Goal: Transaction & Acquisition: Purchase product/service

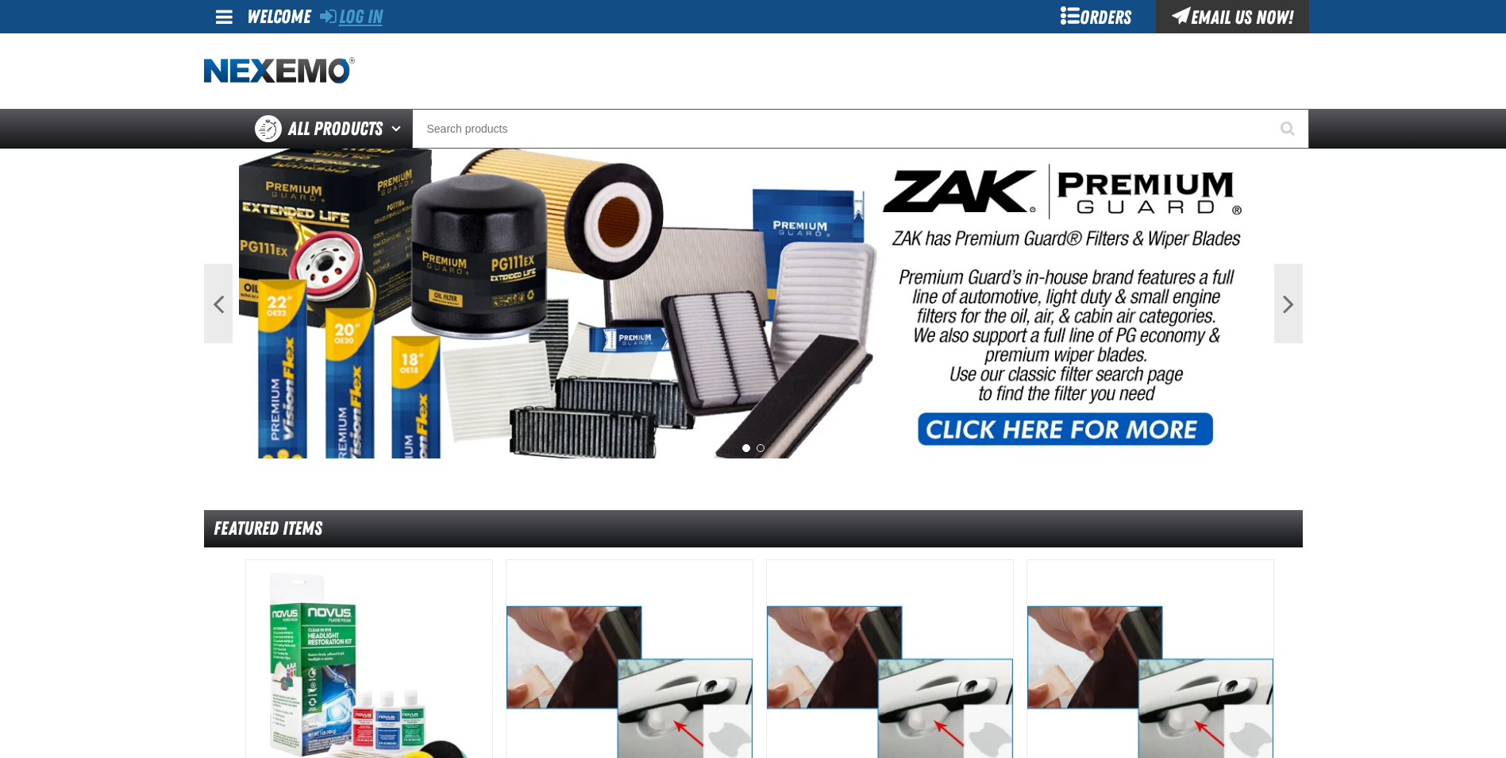
click at [348, 8] on link "Log In" at bounding box center [351, 17] width 63 height 22
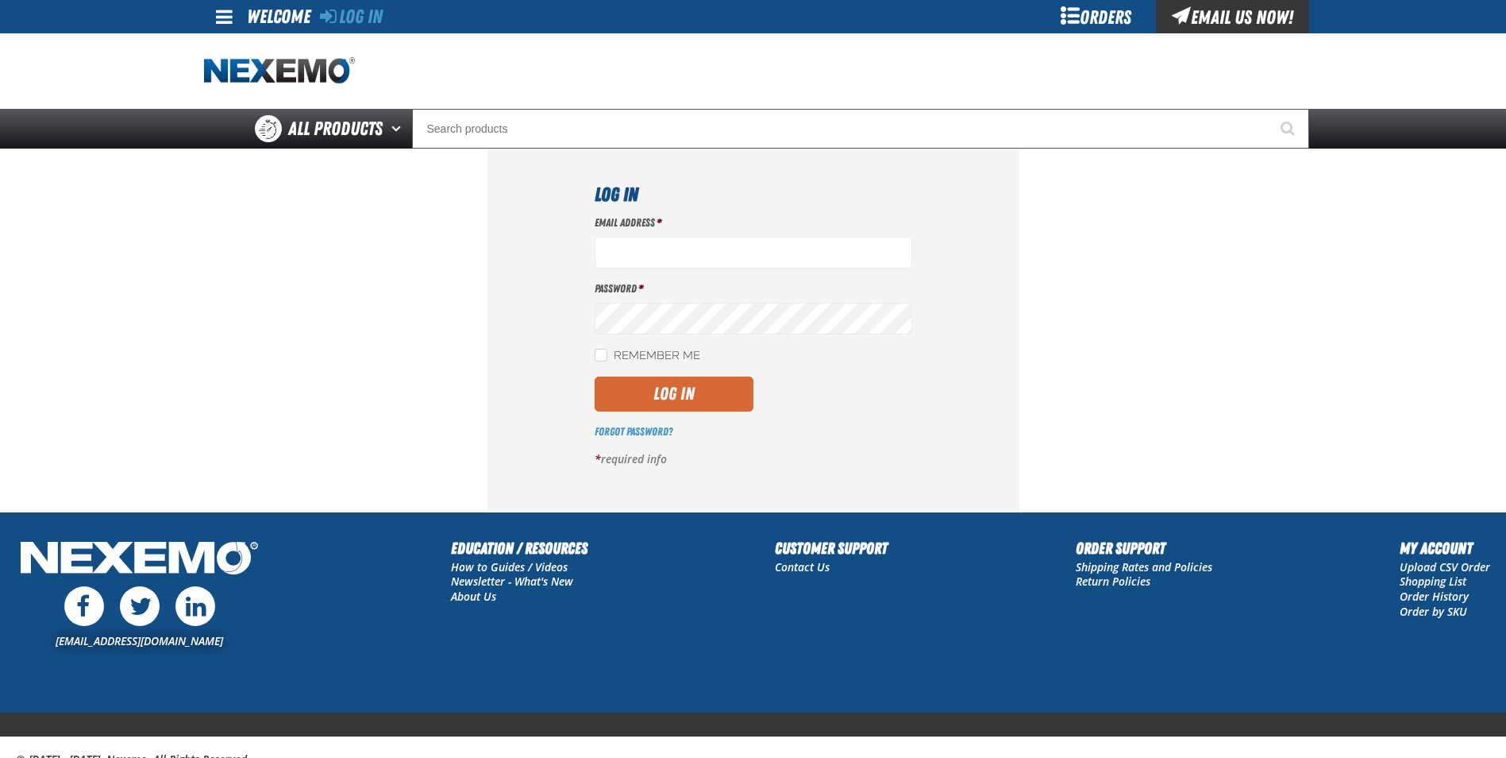
type input "cphillips@vtaig.com"
click at [703, 389] on button "Log In" at bounding box center [674, 393] width 159 height 35
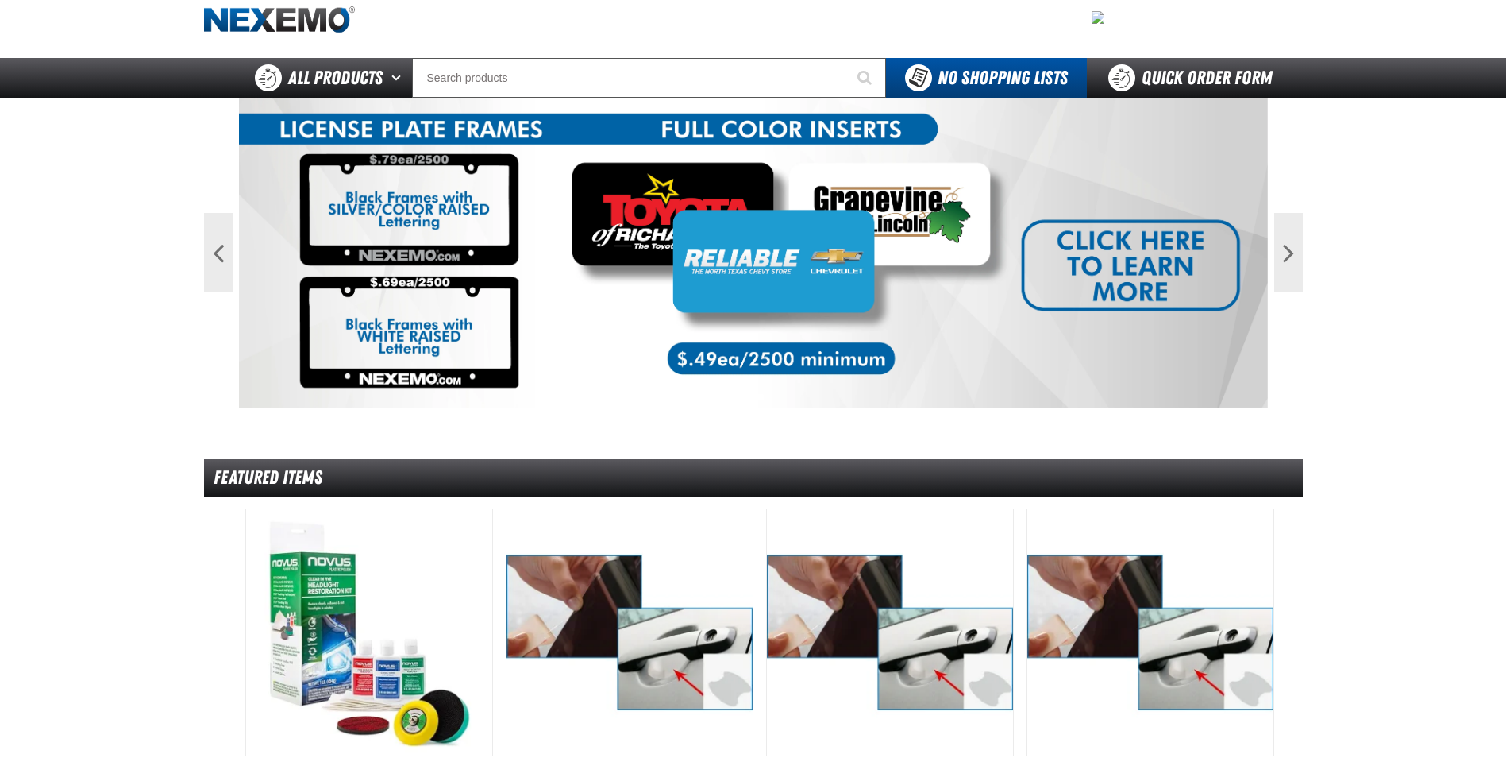
scroll to position [79, 0]
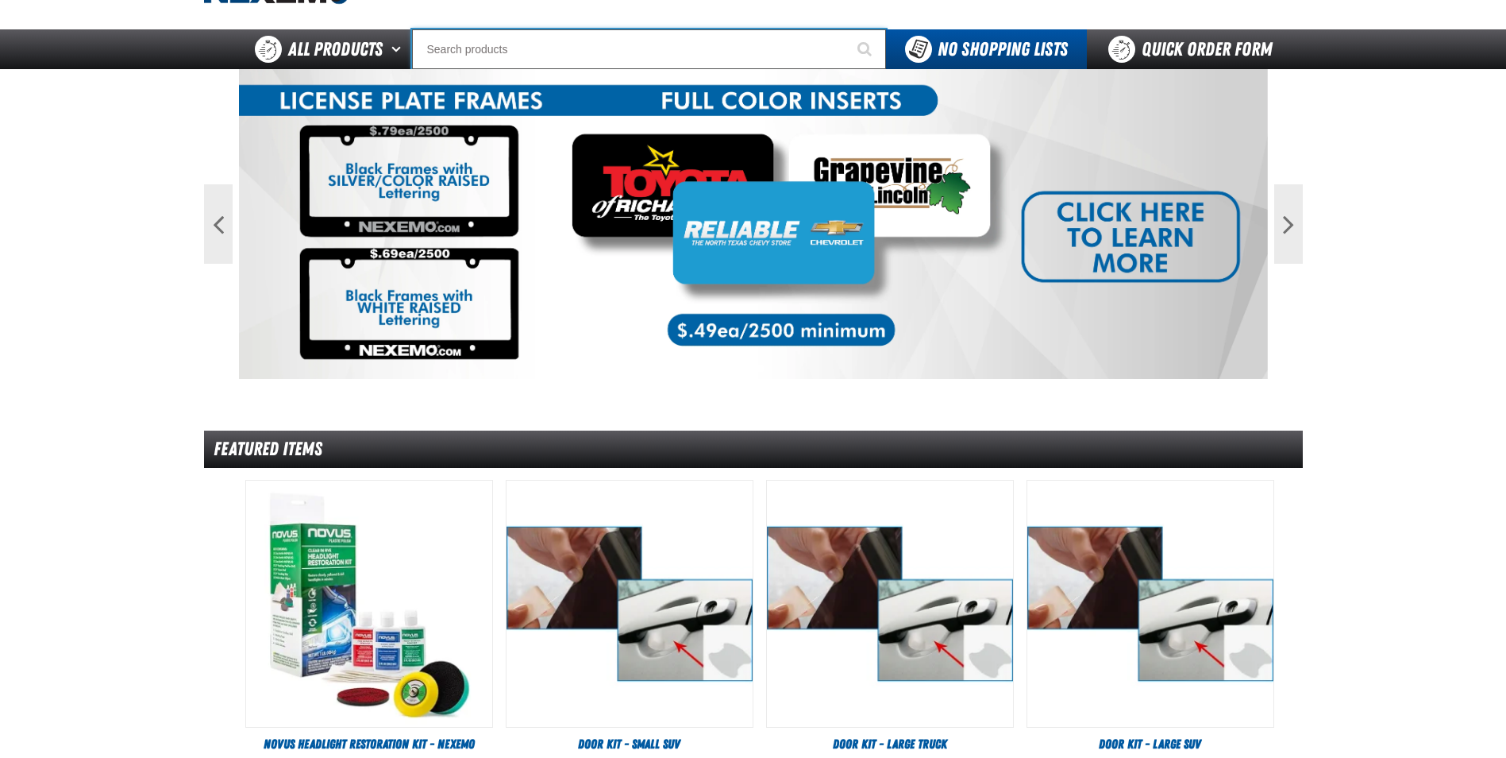
drag, startPoint x: 726, startPoint y: 41, endPoint x: 727, endPoint y: 54, distance: 12.7
click at [726, 44] on input "Search" at bounding box center [649, 49] width 474 height 40
type input "7"
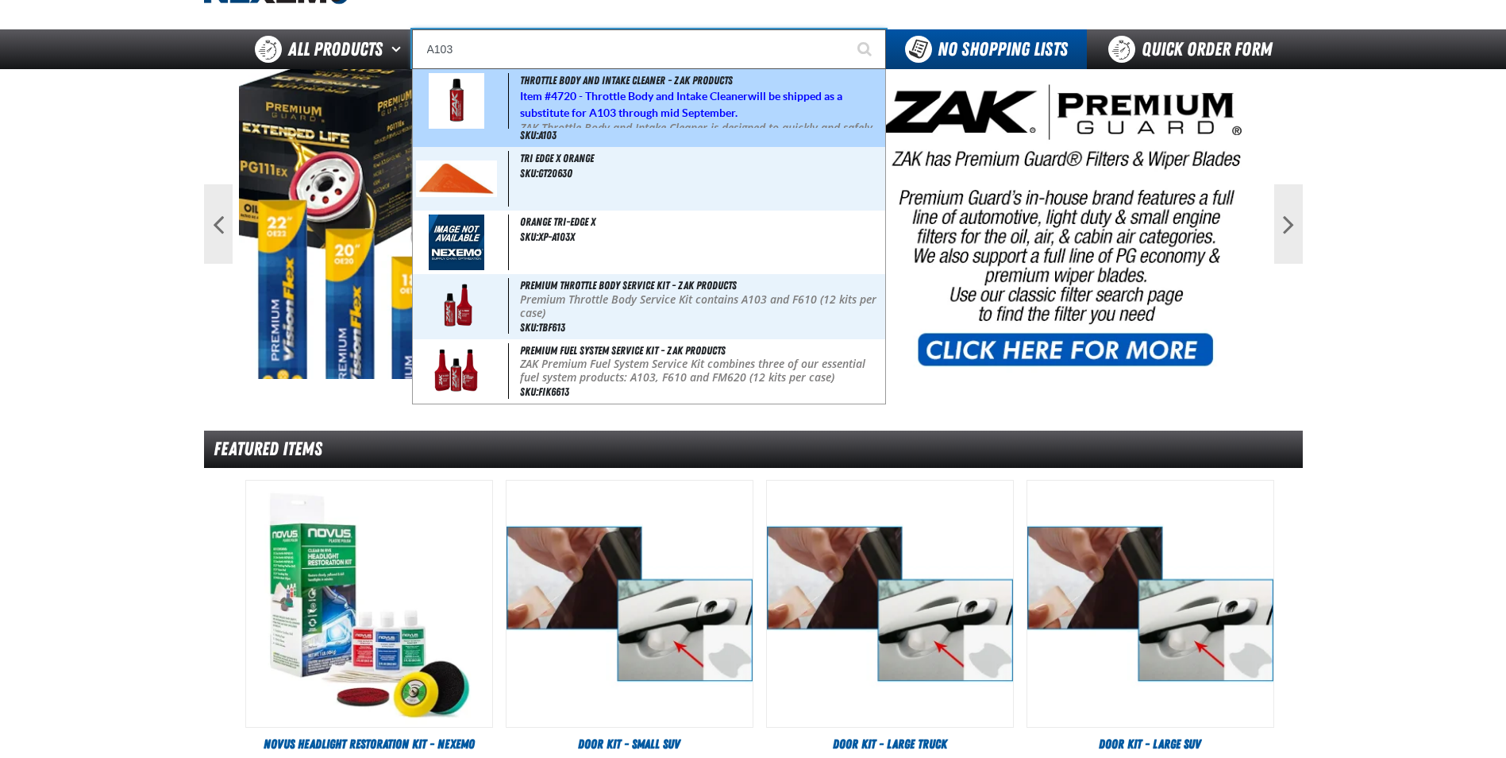
click at [516, 90] on div "Throttle Body and Intake Cleaner - ZAK Products Item # 4720 - Throttle Body and…" at bounding box center [649, 108] width 472 height 78
type input "Throttle Body and Intake Cleaner - ZAK Products"
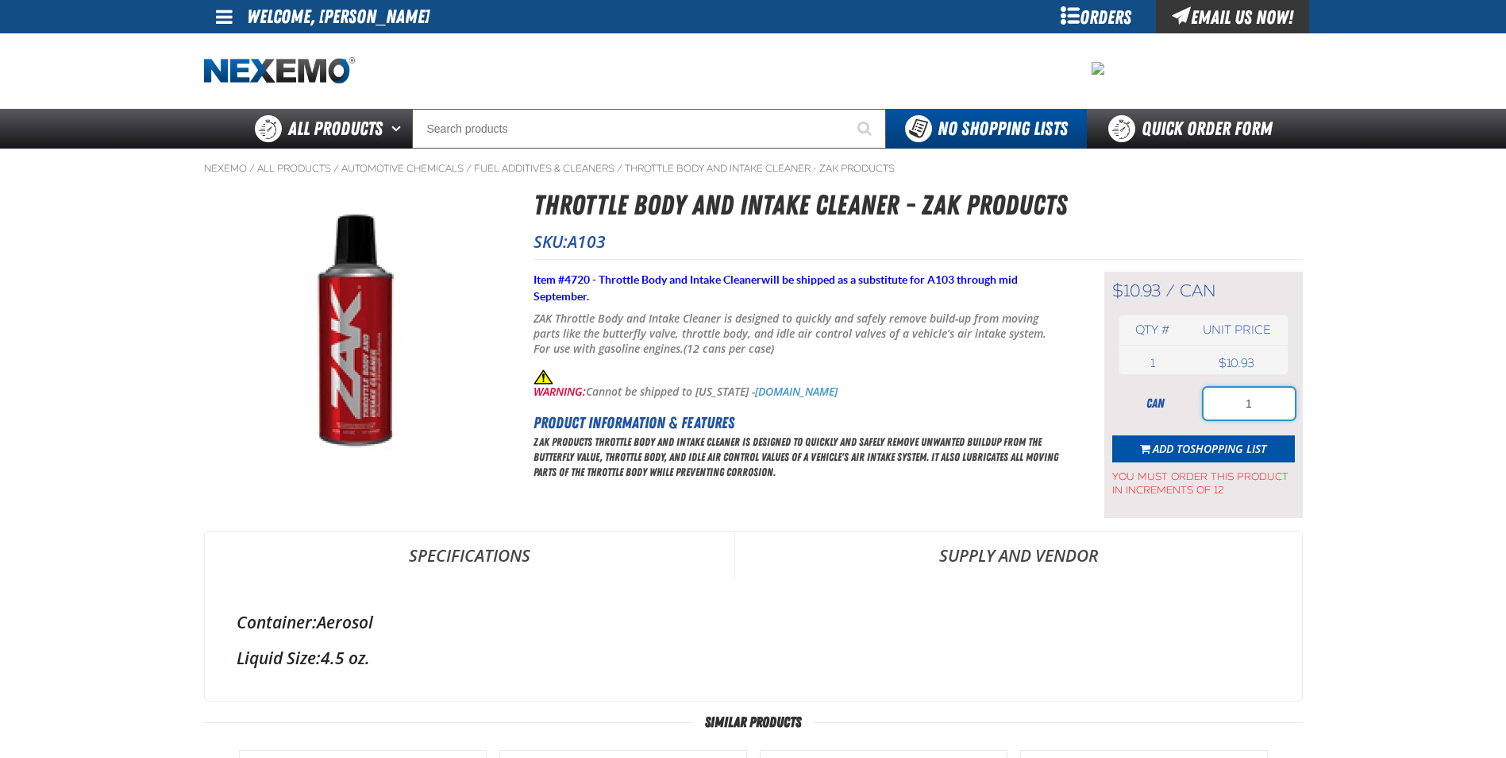
click at [1275, 413] on input "1" at bounding box center [1249, 404] width 91 height 32
type input "12"
click at [1208, 451] on span "Shopping List" at bounding box center [1228, 448] width 76 height 15
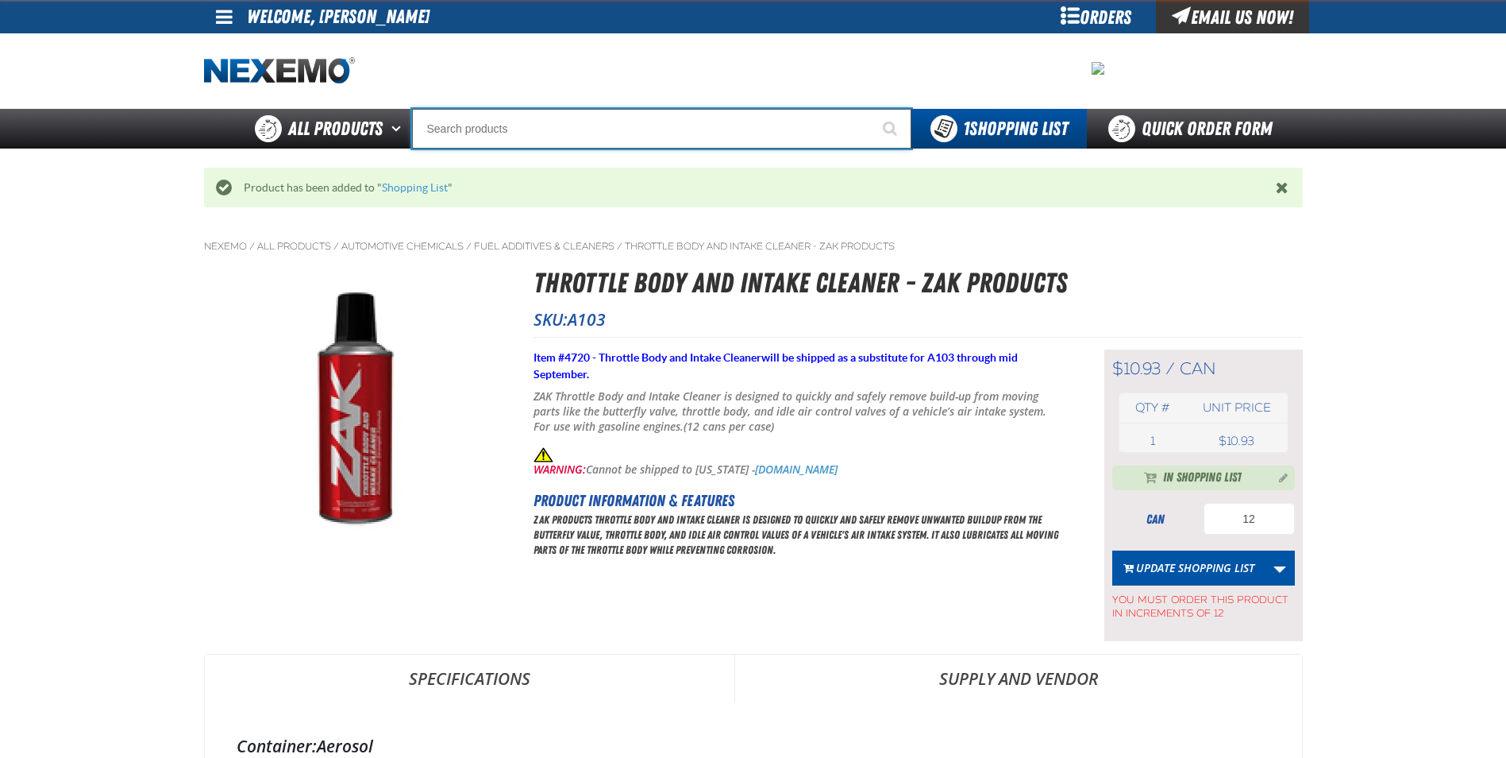
click at [576, 129] on input "Search" at bounding box center [661, 129] width 499 height 40
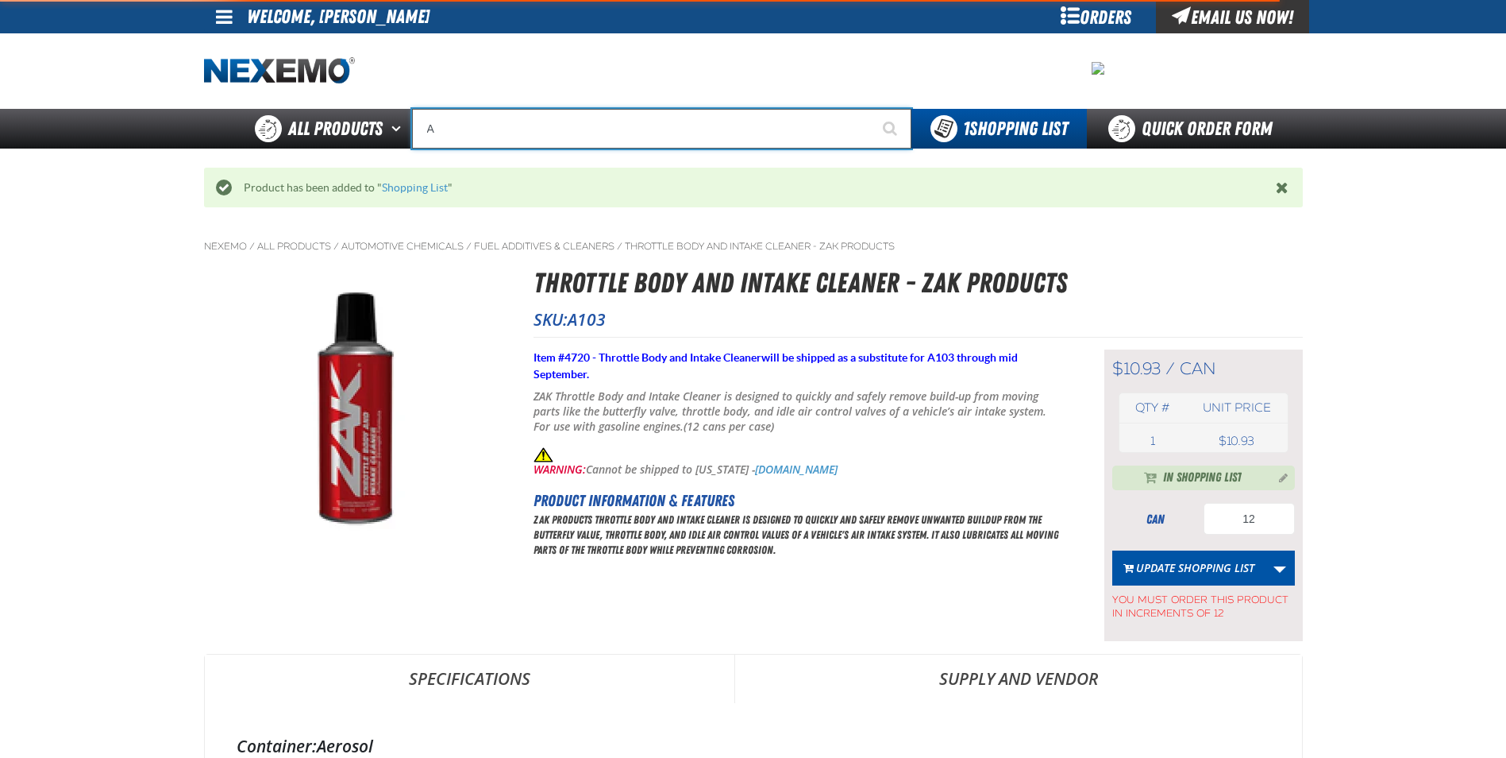
type input "AC"
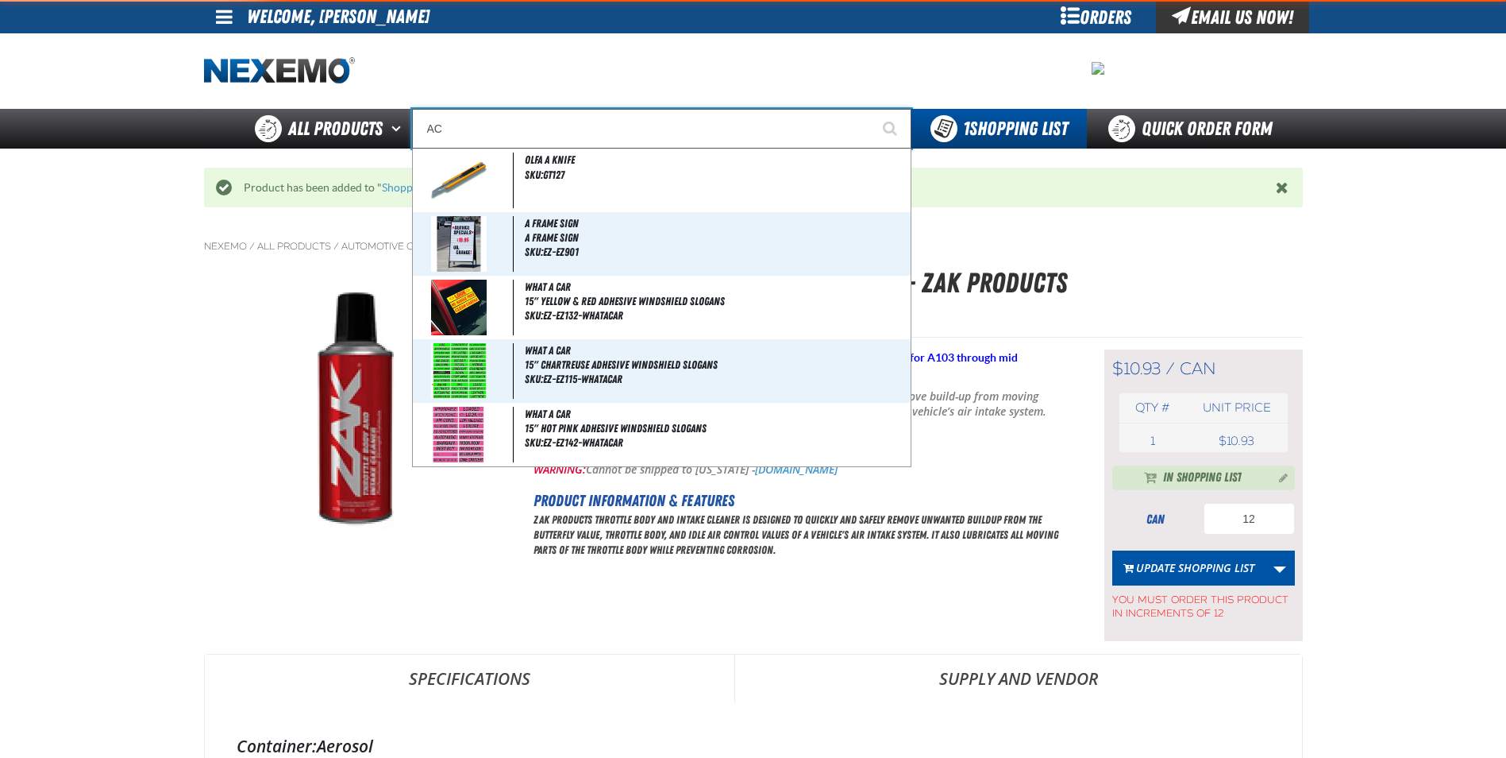
type input "AC Power Booster - ZAK Products"
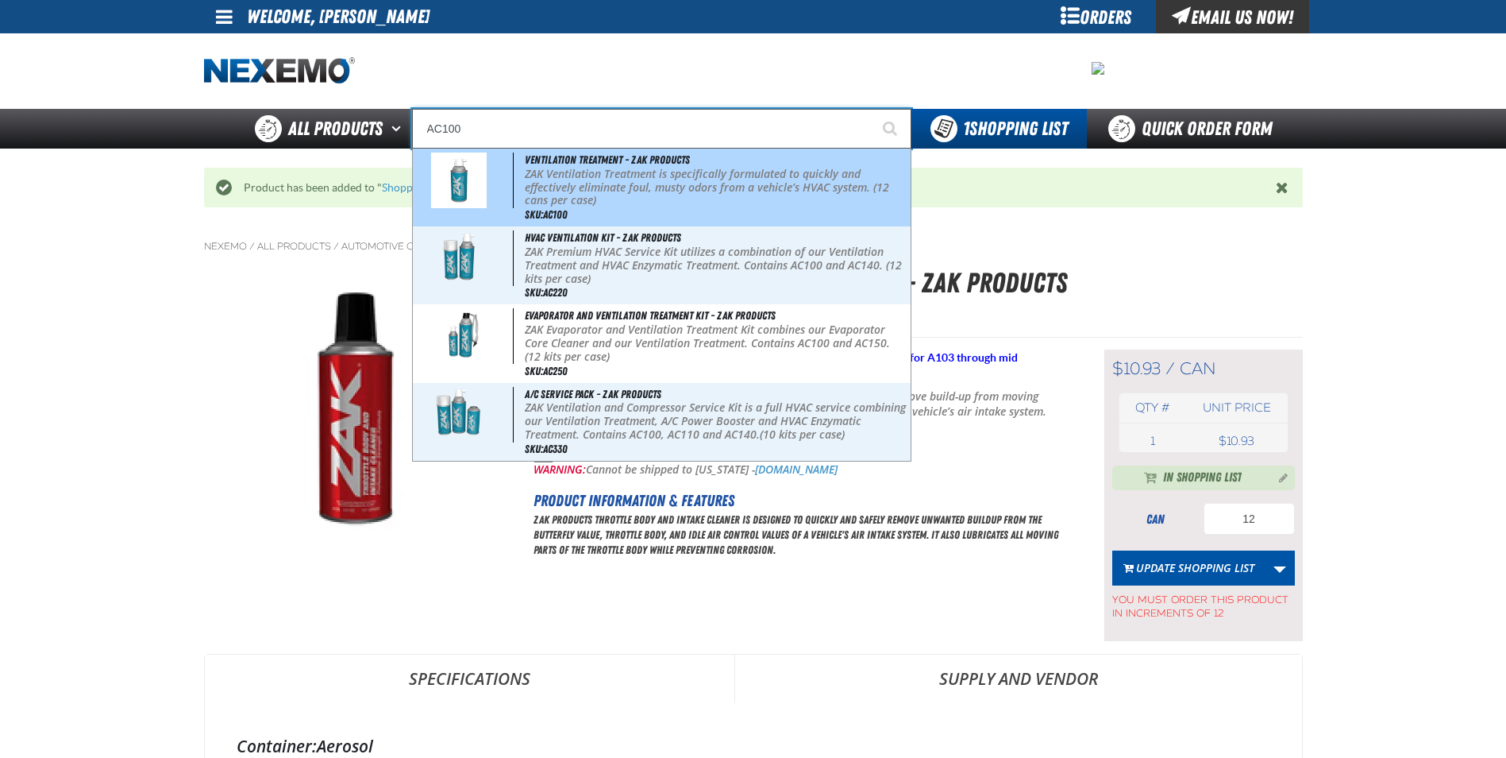
click at [549, 199] on p "ZAK Ventilation Treatment is specifically formulated to quickly and effectively…" at bounding box center [716, 188] width 382 height 40
type input "Ventilation Treatment - ZAK Products"
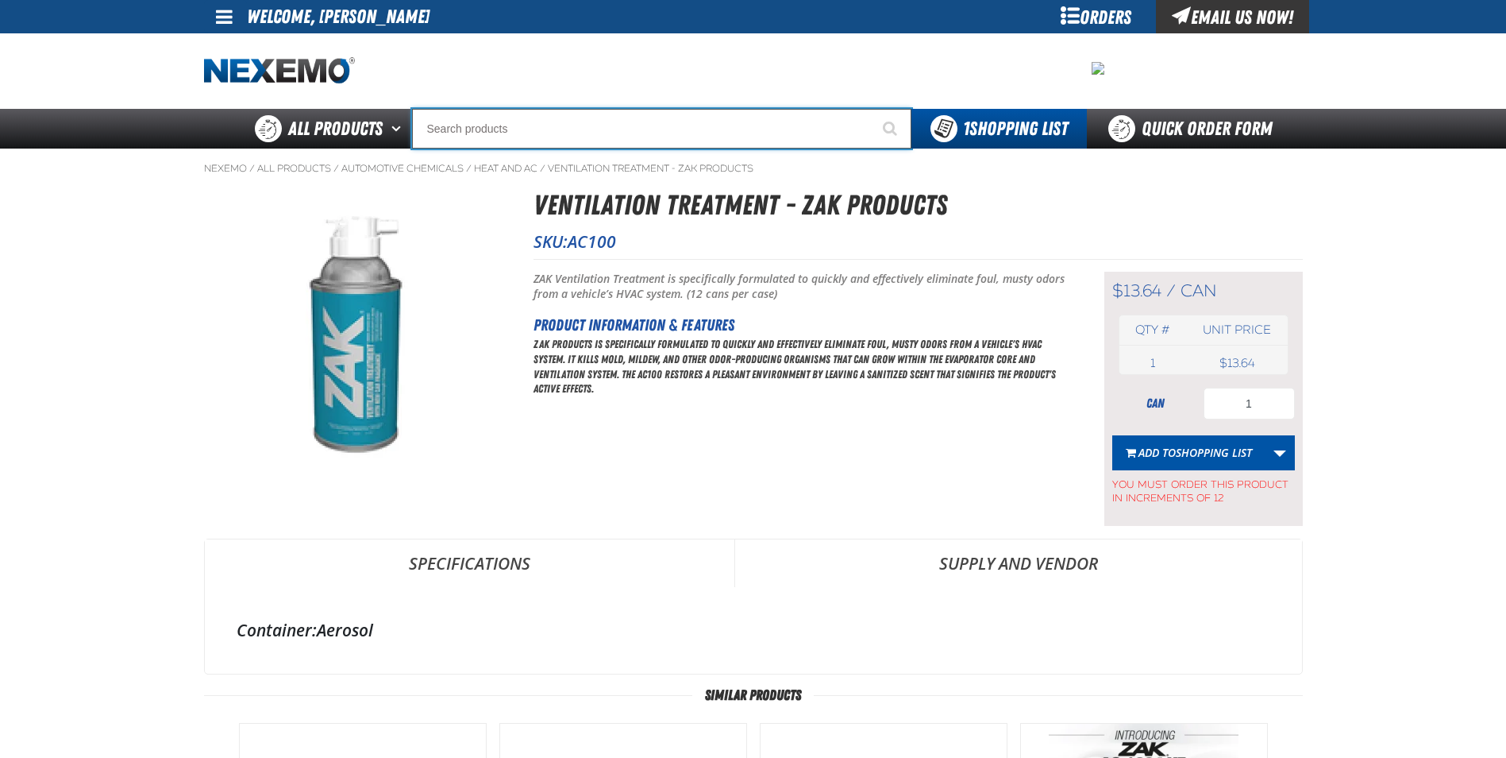
click at [663, 126] on input "Search" at bounding box center [661, 129] width 499 height 40
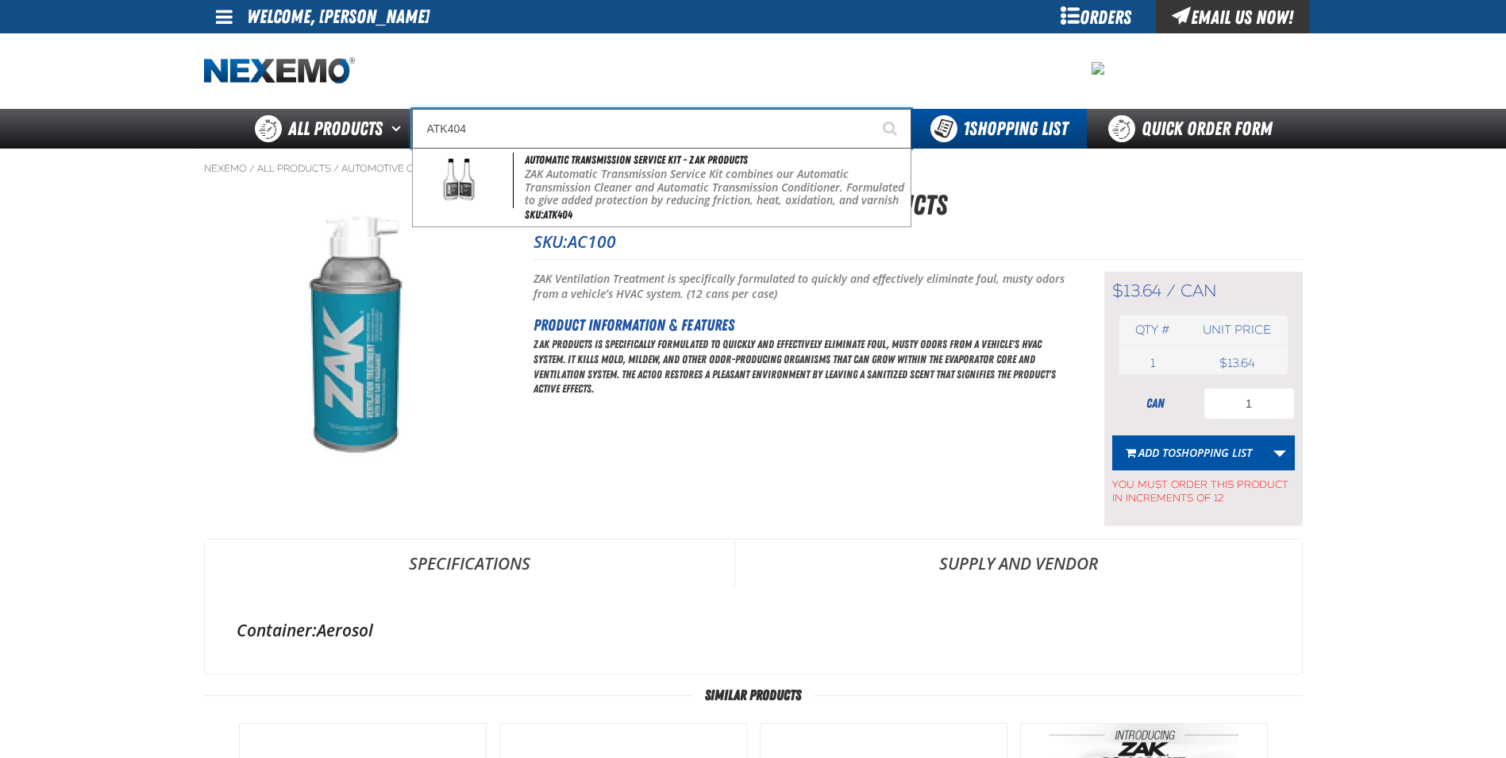
type input "ATK404"
click at [872, 109] on button "Start Searching" at bounding box center [892, 129] width 40 height 40
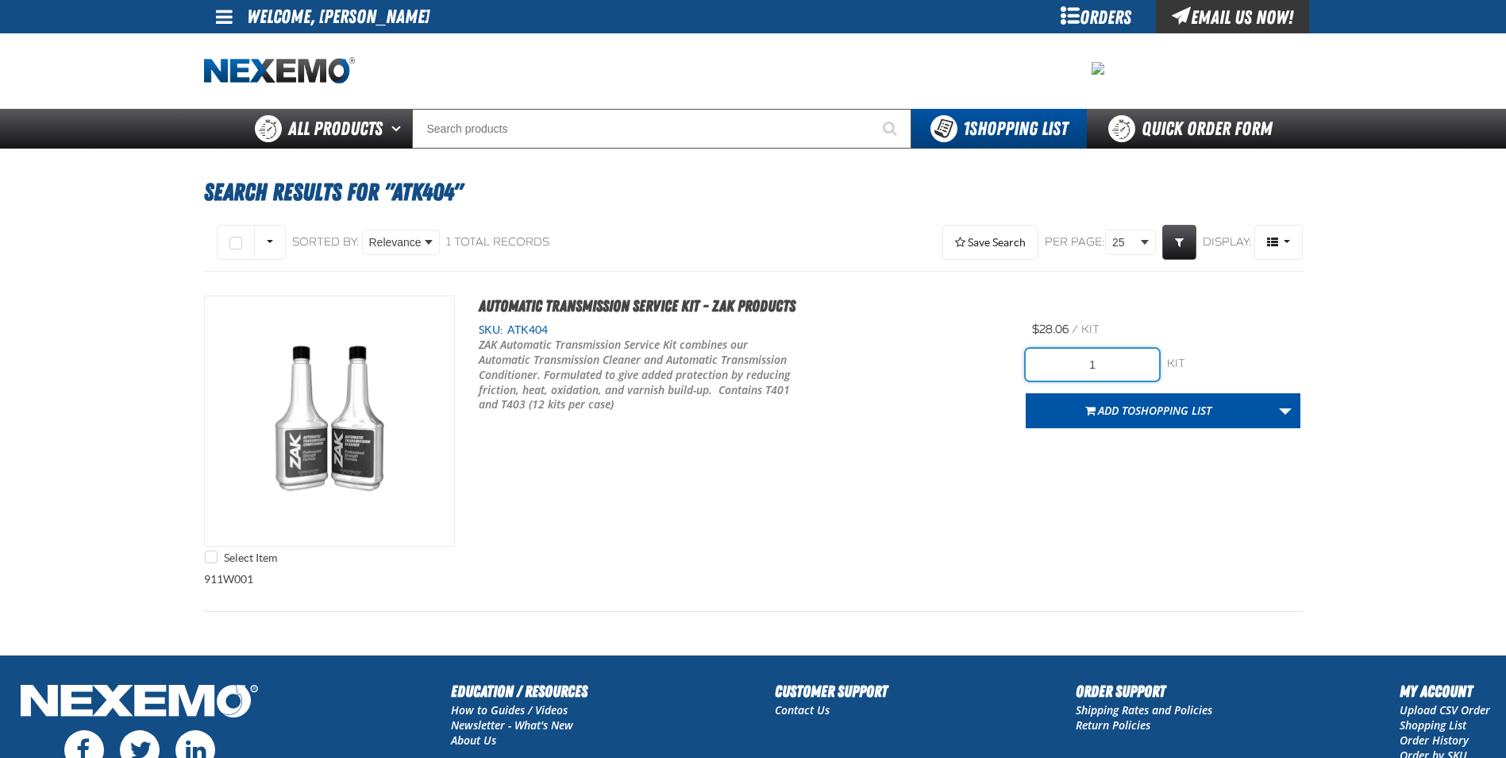
drag, startPoint x: 1136, startPoint y: 373, endPoint x: 1039, endPoint y: 362, distance: 97.5
click at [1039, 362] on input "1" at bounding box center [1092, 365] width 133 height 32
type input "24"
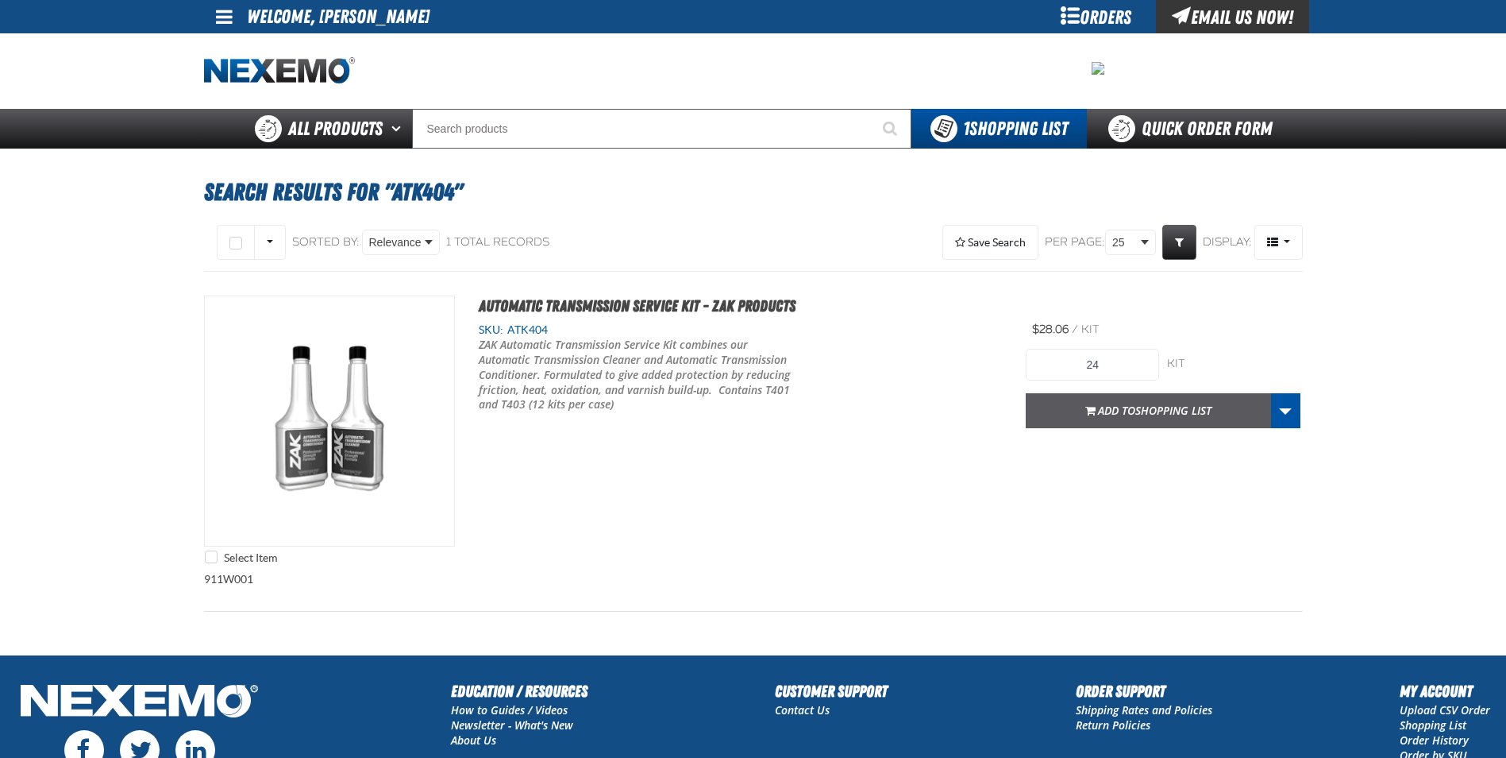
click at [1086, 411] on span "button" at bounding box center [1091, 413] width 10 height 4
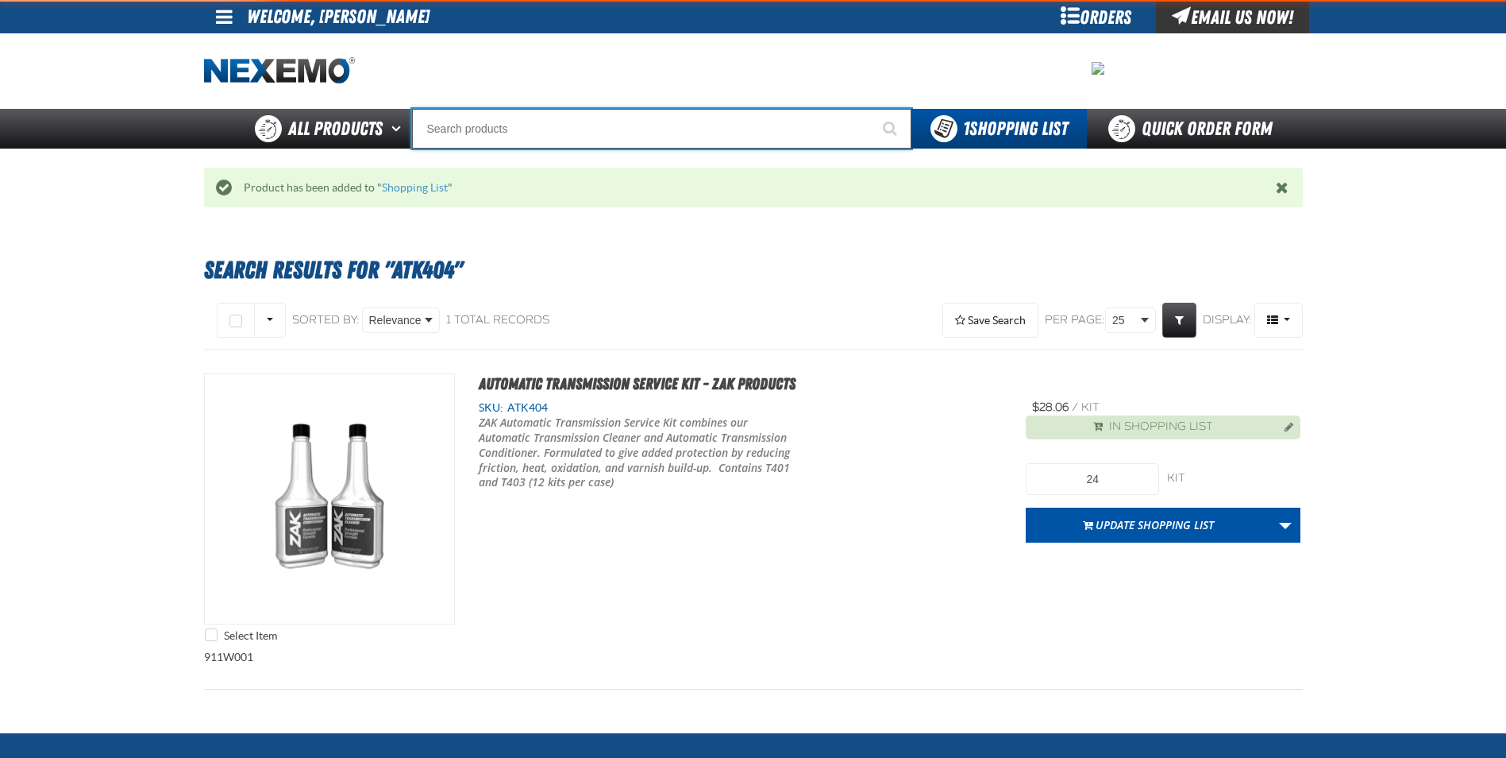
click at [567, 137] on input "Search" at bounding box center [661, 129] width 499 height 40
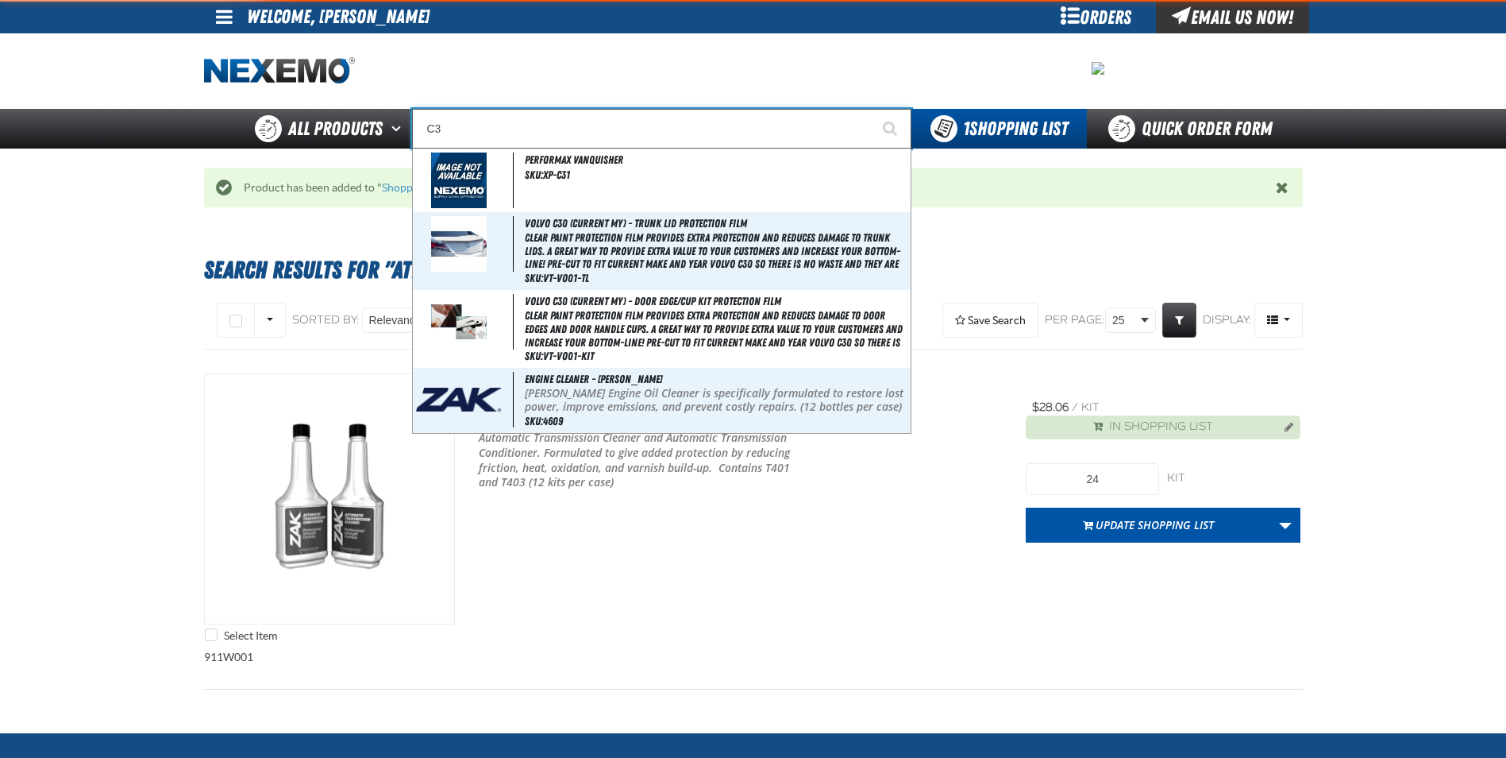
type input "C"
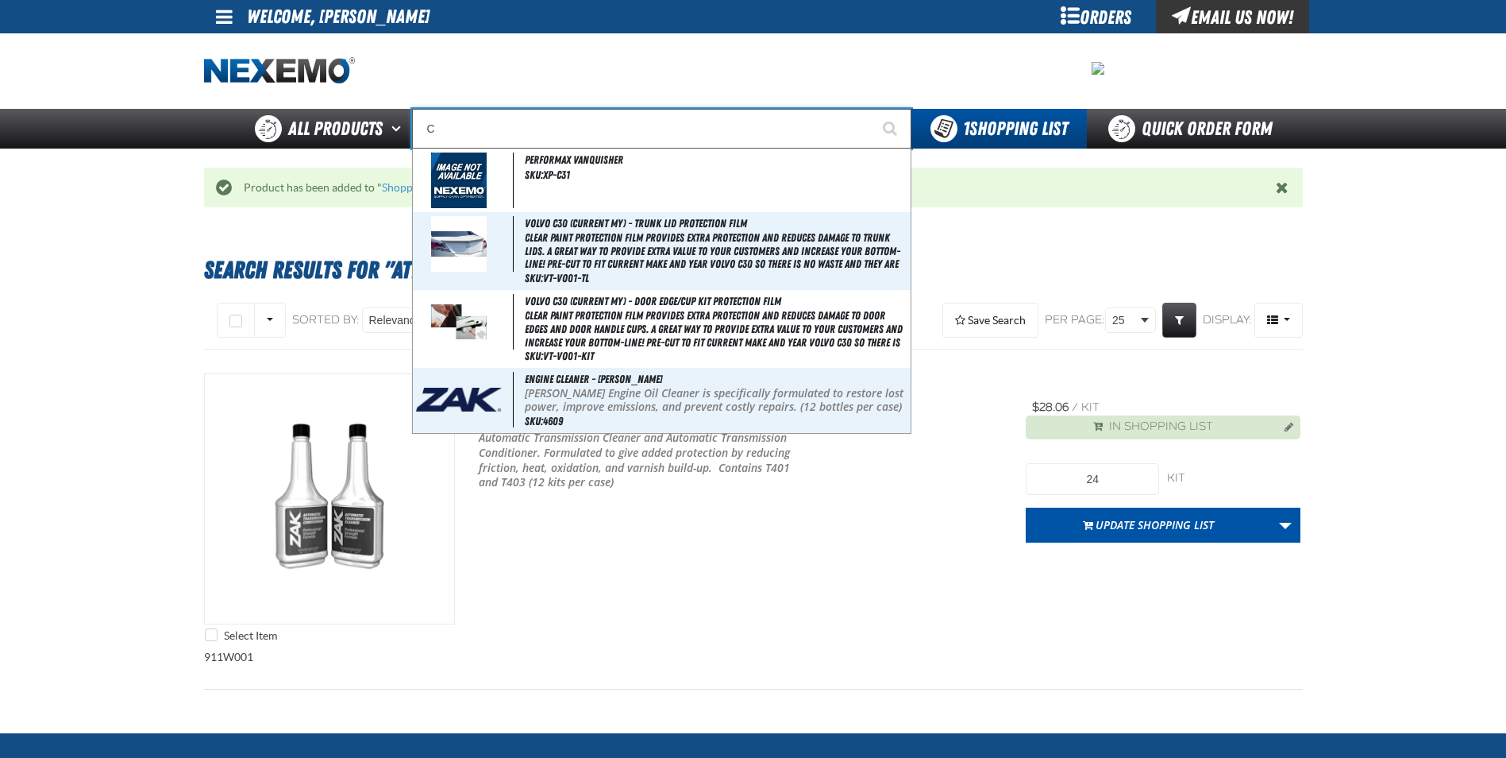
type input "C Alkaline Battery 1.5 Volt (12 per pack)"
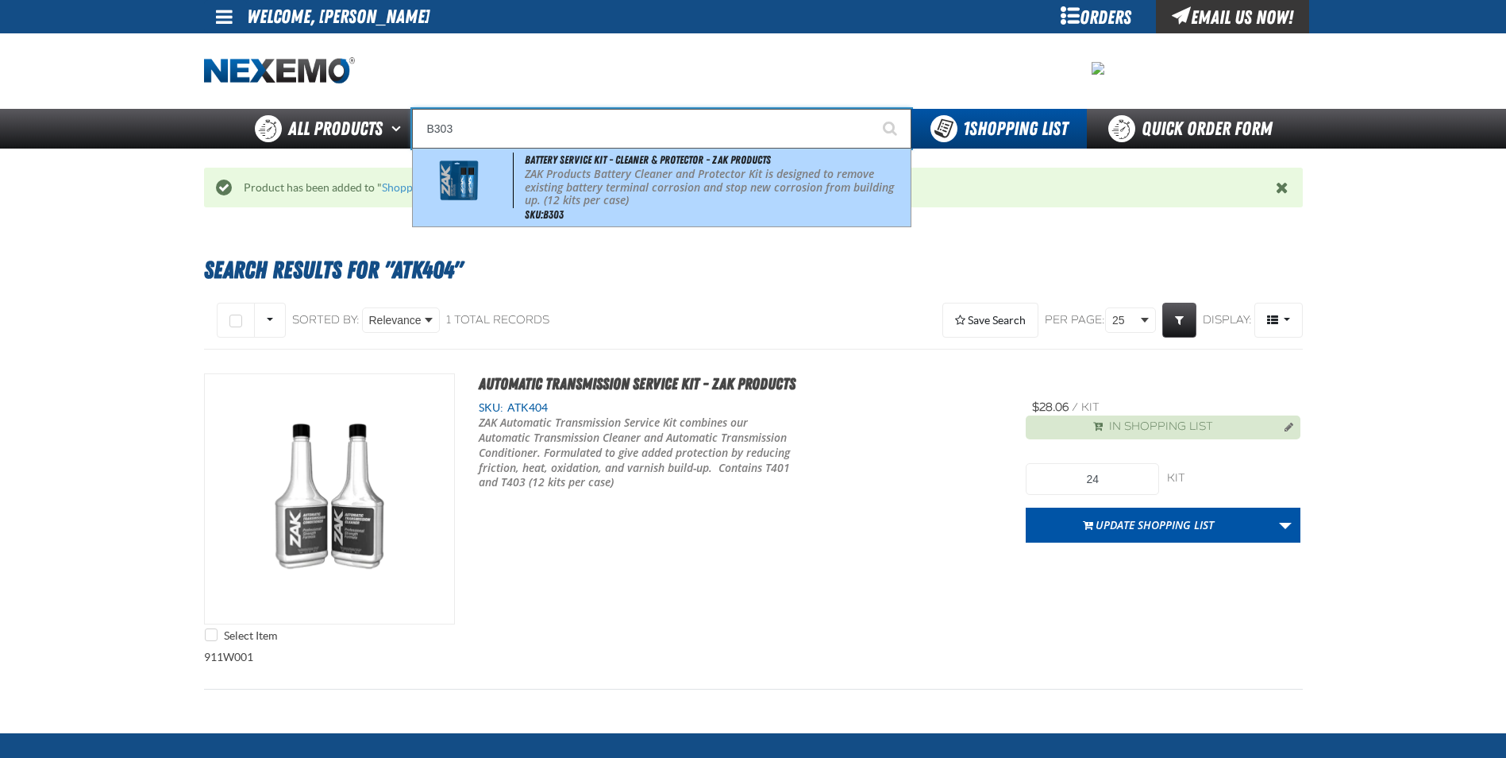
click at [644, 163] on span "Battery Service Kit - Cleaner & Protector - ZAK Products" at bounding box center [648, 159] width 246 height 13
type input "Battery Service Kit - Cleaner & Protector - ZAK Products"
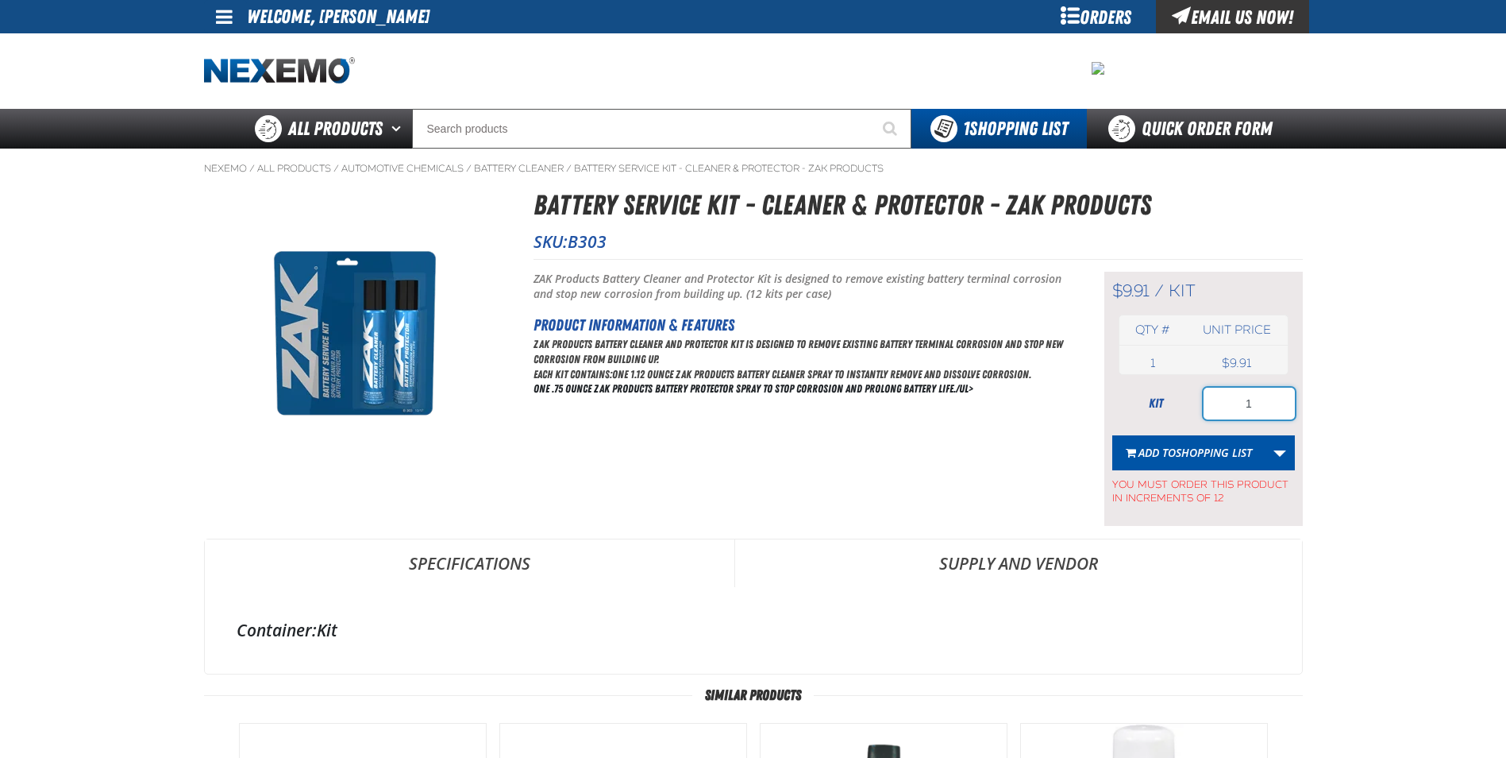
drag, startPoint x: 1264, startPoint y: 407, endPoint x: 1161, endPoint y: 421, distance: 104.2
click at [1161, 421] on form "kit 1 Add to Shopping List Create New Shopping List Add to Shopping List You mu…" at bounding box center [1204, 447] width 183 height 118
type input "72"
click at [1195, 447] on span "Shopping List" at bounding box center [1214, 452] width 76 height 15
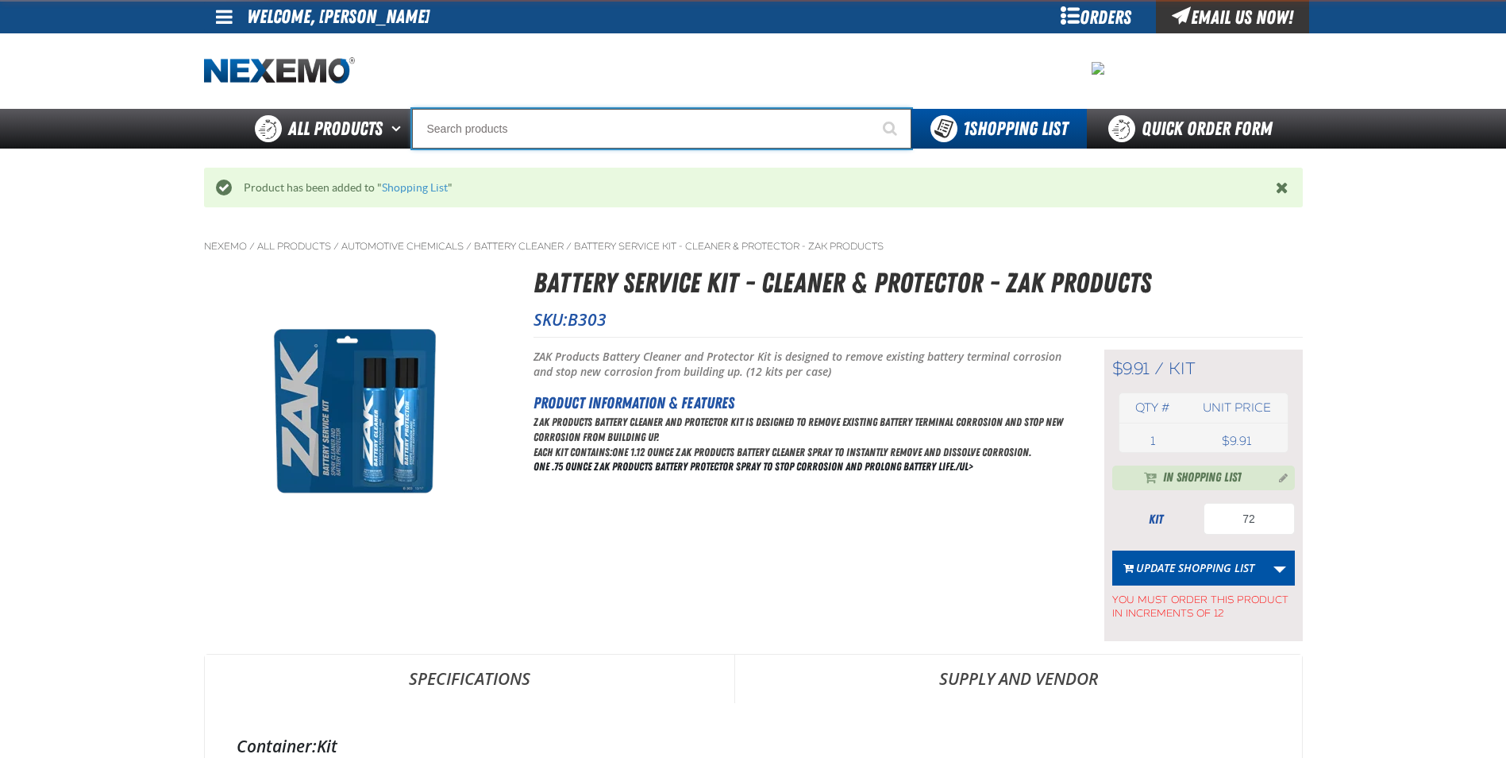
click at [615, 142] on input "Search" at bounding box center [661, 129] width 499 height 40
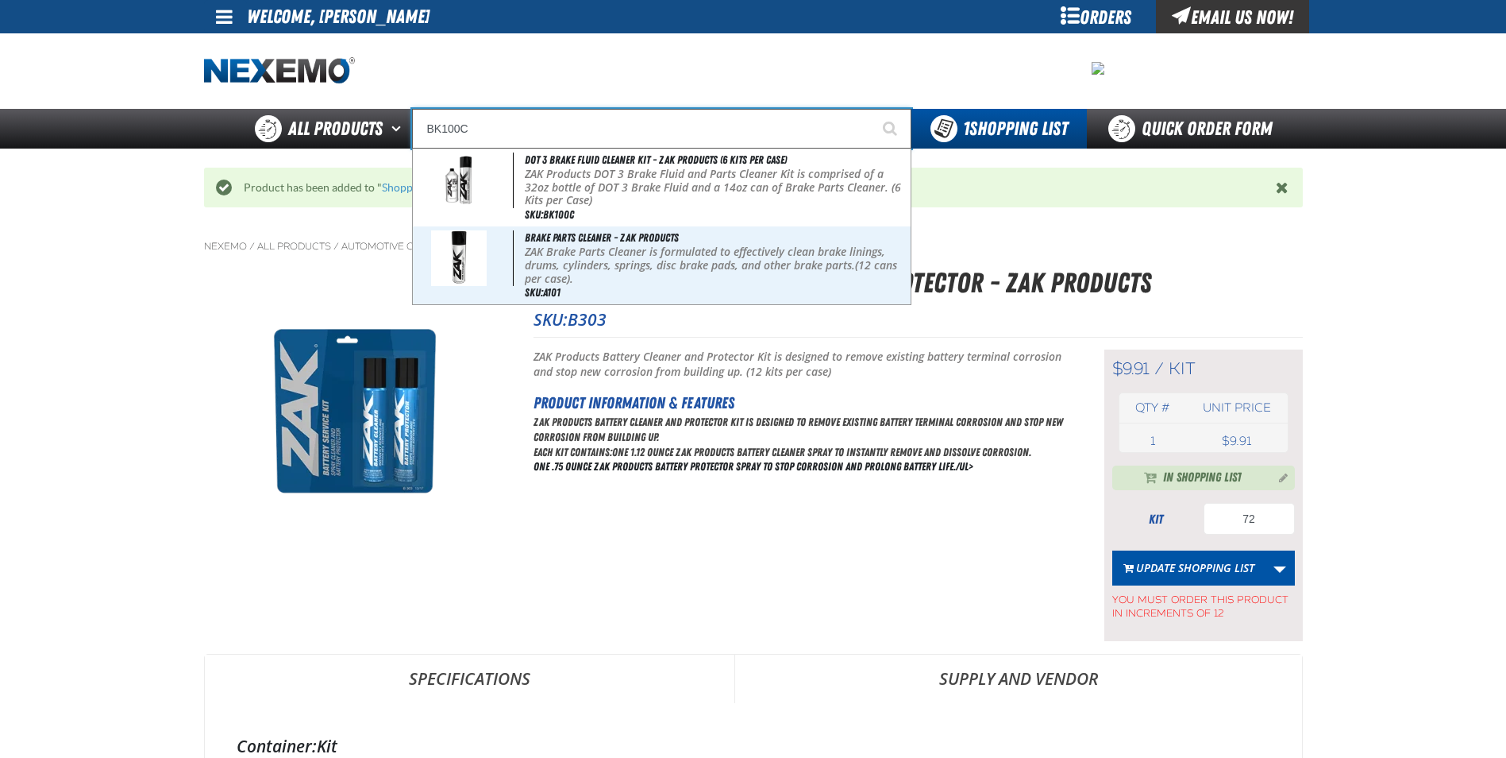
click at [637, 171] on p "ZAK Products DOT 3 Brake Fluid and Parts Cleaner Kit is comprised of a 32oz bot…" at bounding box center [716, 188] width 382 height 40
type input "DOT 3 Brake Fluid Cleaner Kit - ZAK Products (6 Kits per Case)"
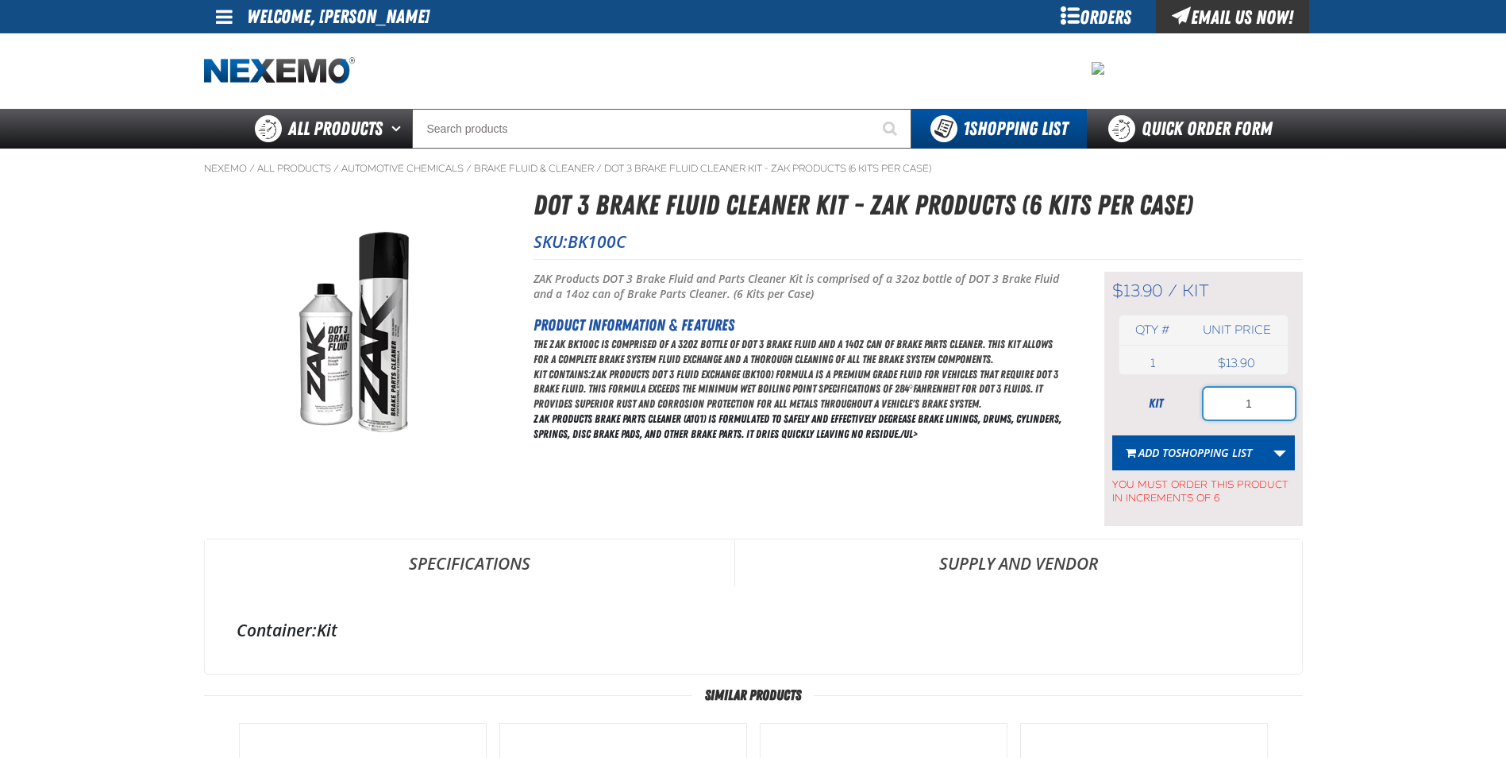
click at [1215, 412] on input "1" at bounding box center [1249, 404] width 91 height 32
type input "96"
click at [1208, 460] on button "Add to Shopping List" at bounding box center [1189, 452] width 153 height 35
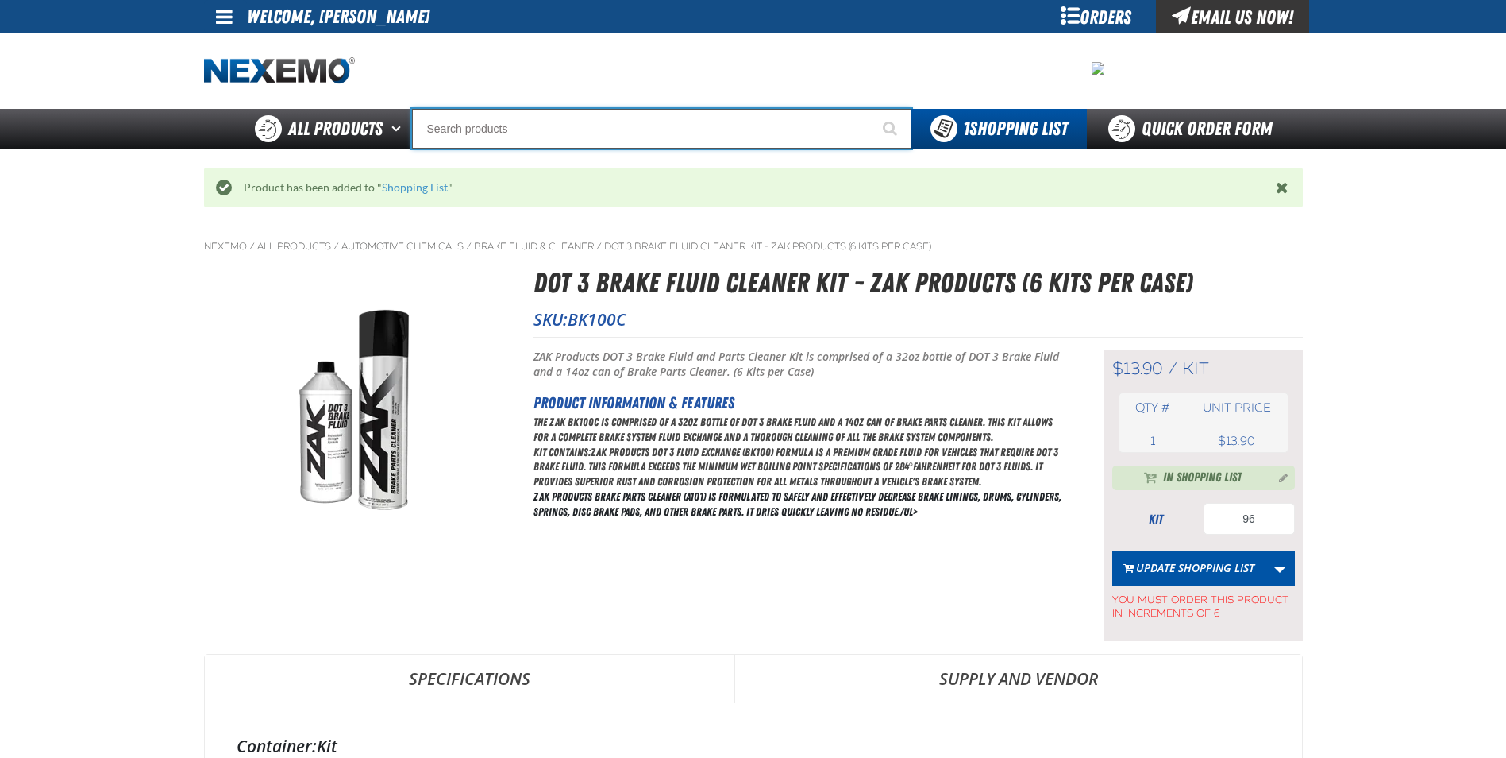
click at [567, 132] on input "Search" at bounding box center [661, 129] width 499 height 40
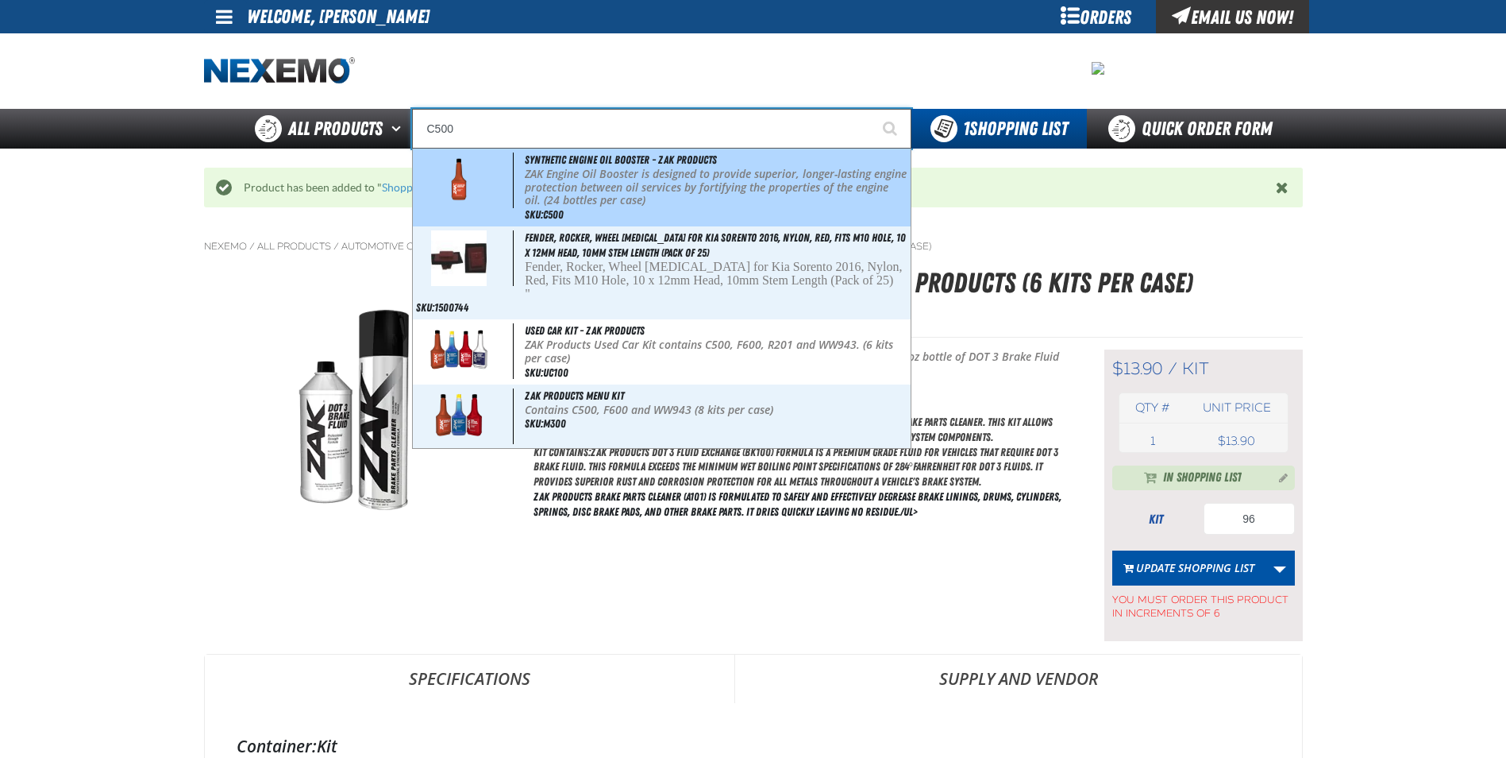
click at [556, 174] on p "ZAK Engine Oil Booster is designed to provide superior, longer-lasting engine p…" at bounding box center [716, 188] width 382 height 40
type input "Synthetic Engine Oil Booster - ZAK Products"
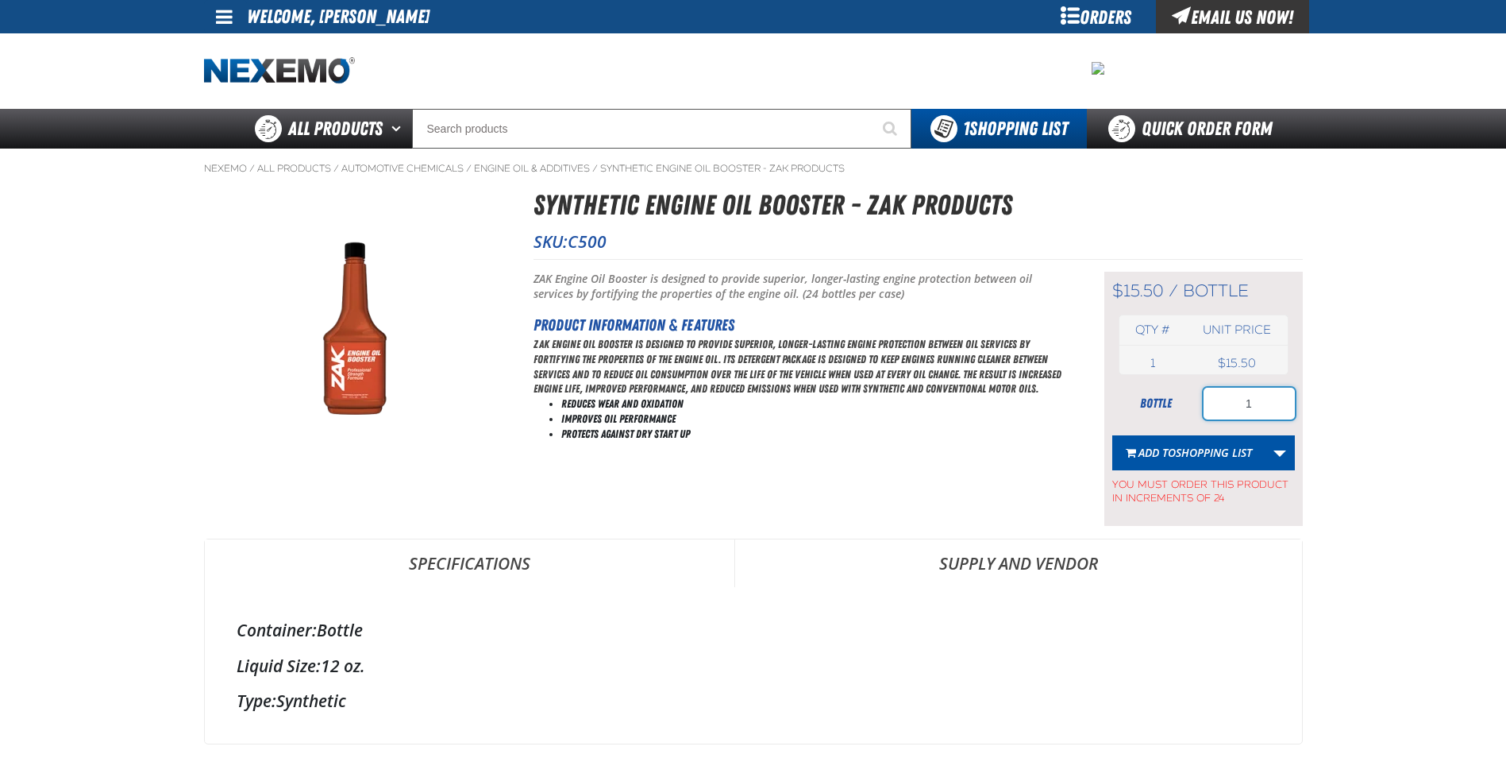
click at [1276, 409] on input "1" at bounding box center [1249, 404] width 91 height 32
type input "240"
click at [1222, 454] on span "Shopping List" at bounding box center [1214, 452] width 76 height 15
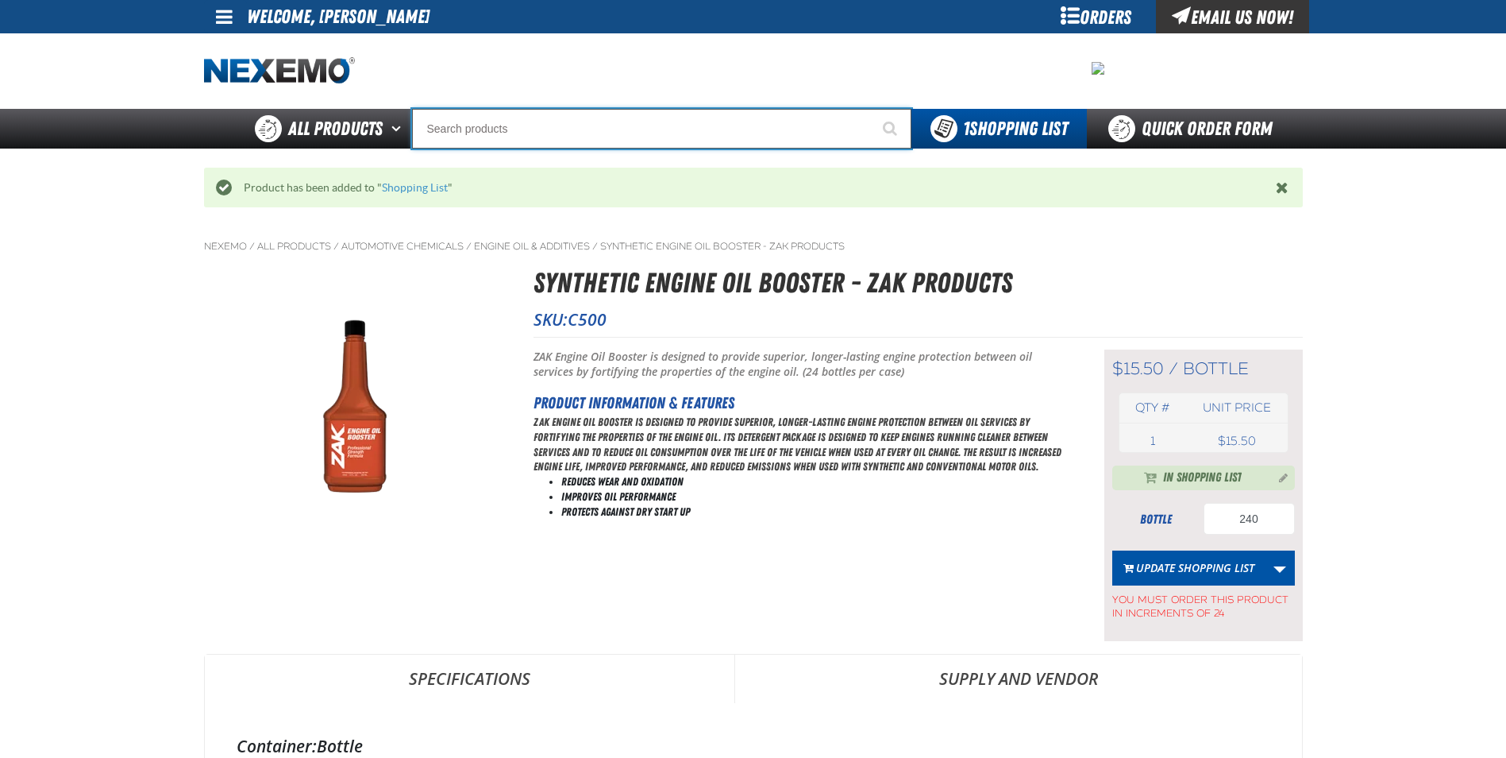
click at [646, 118] on input "Search" at bounding box center [661, 129] width 499 height 40
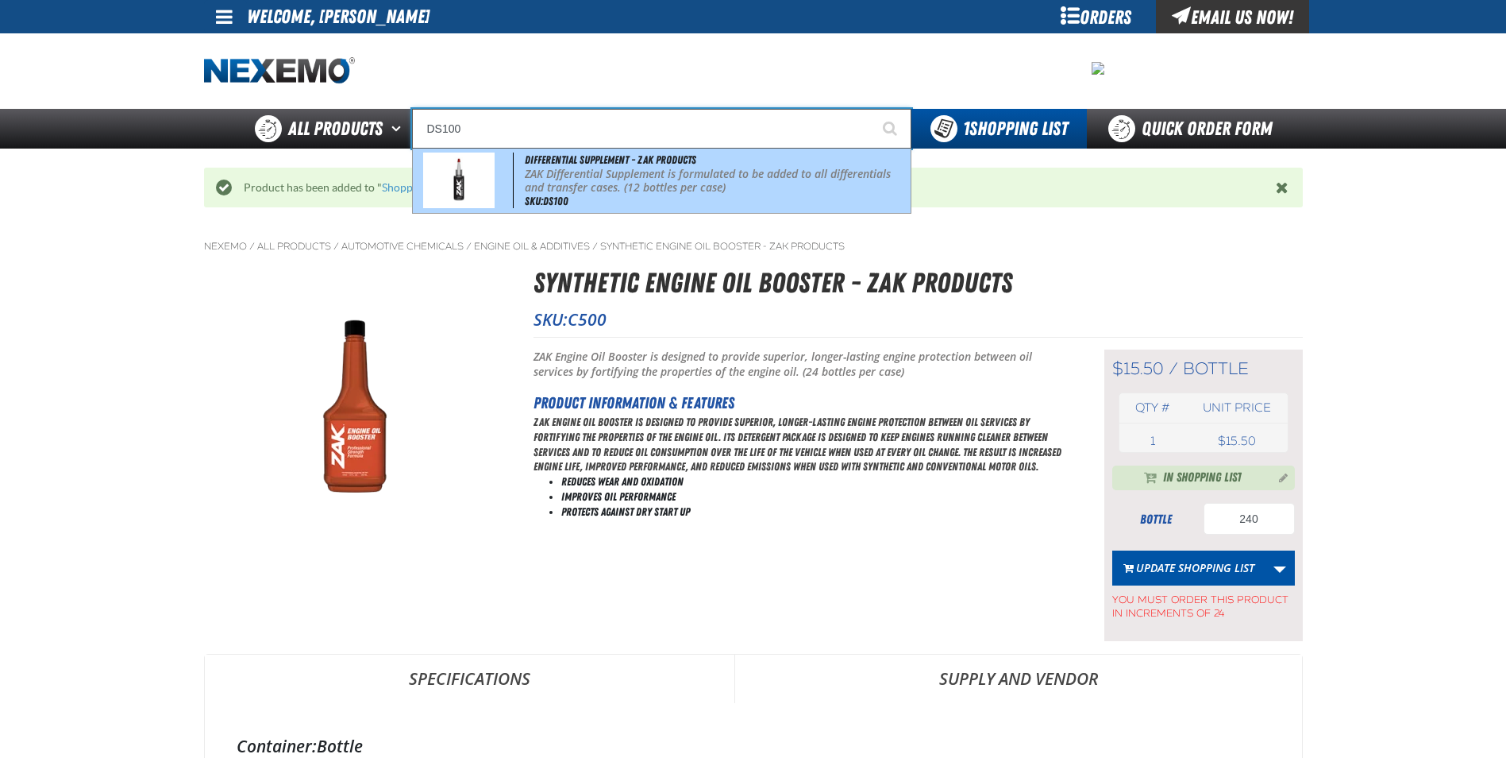
click at [624, 179] on p "ZAK Differential Supplement is formulated to be added to all differentials and …" at bounding box center [716, 181] width 382 height 27
type input "Differential Supplement - ZAK Products"
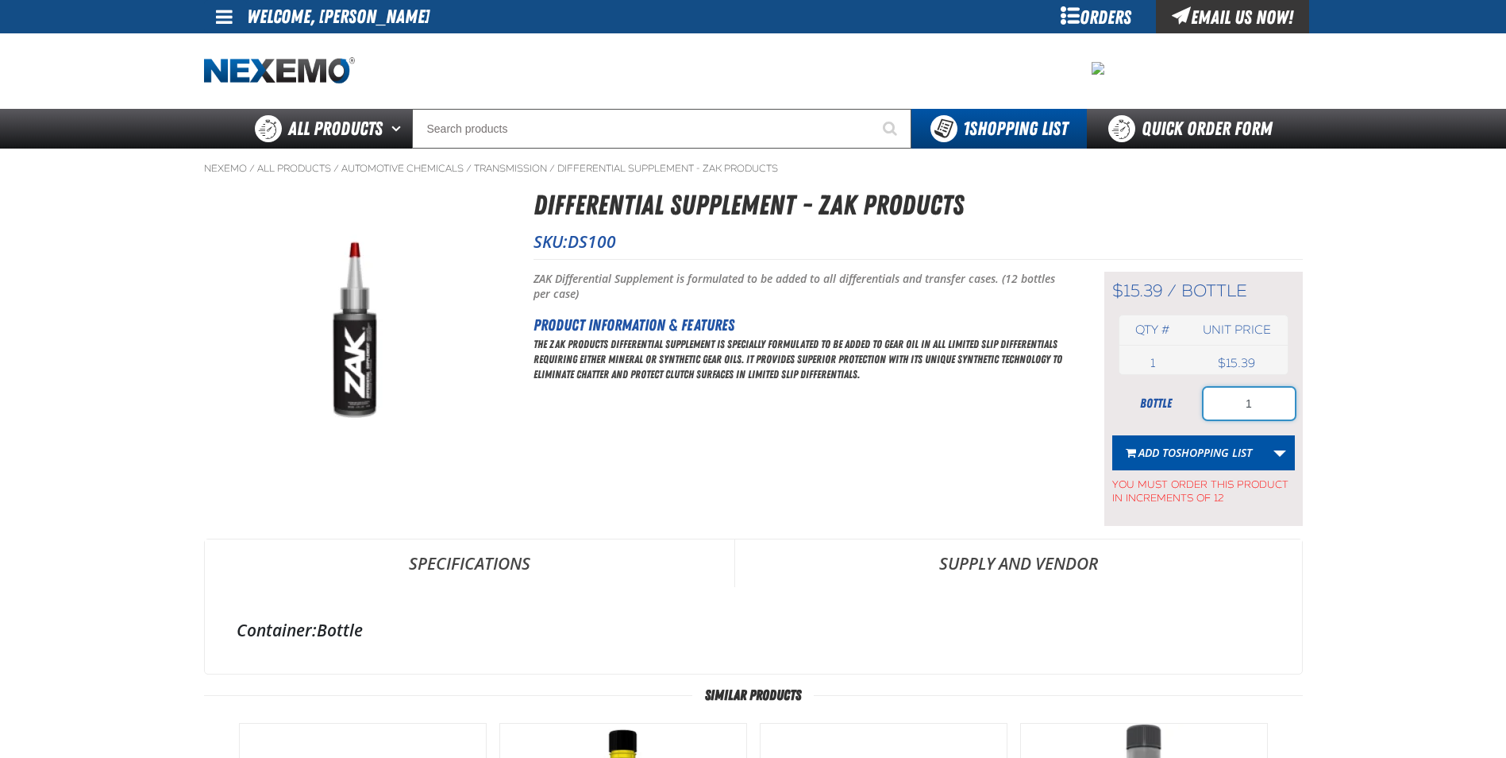
click at [1275, 405] on input "1" at bounding box center [1249, 404] width 91 height 32
type input "12"
drag, startPoint x: 1109, startPoint y: 447, endPoint x: 1125, endPoint y: 447, distance: 15.9
click at [1110, 447] on div "$15.39 / bottle bottle Qty # Unit price 1 bottle USD 15.39 $15.39 12" at bounding box center [1204, 399] width 199 height 254
click at [1127, 446] on button "Add to Shopping List" at bounding box center [1189, 452] width 153 height 35
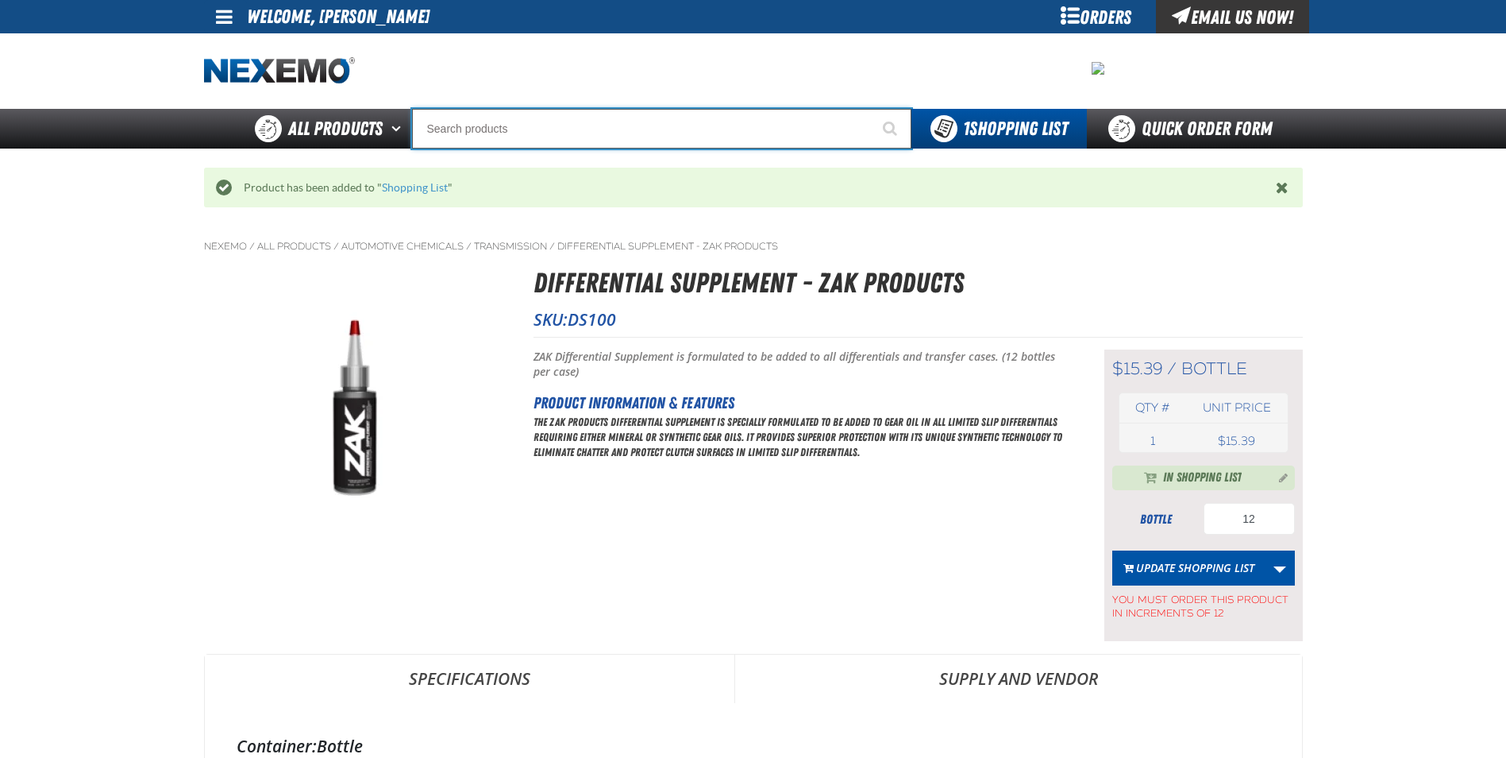
drag, startPoint x: 661, startPoint y: 139, endPoint x: 669, endPoint y: 141, distance: 8.3
click at [668, 141] on input "Search" at bounding box center [661, 129] width 499 height 40
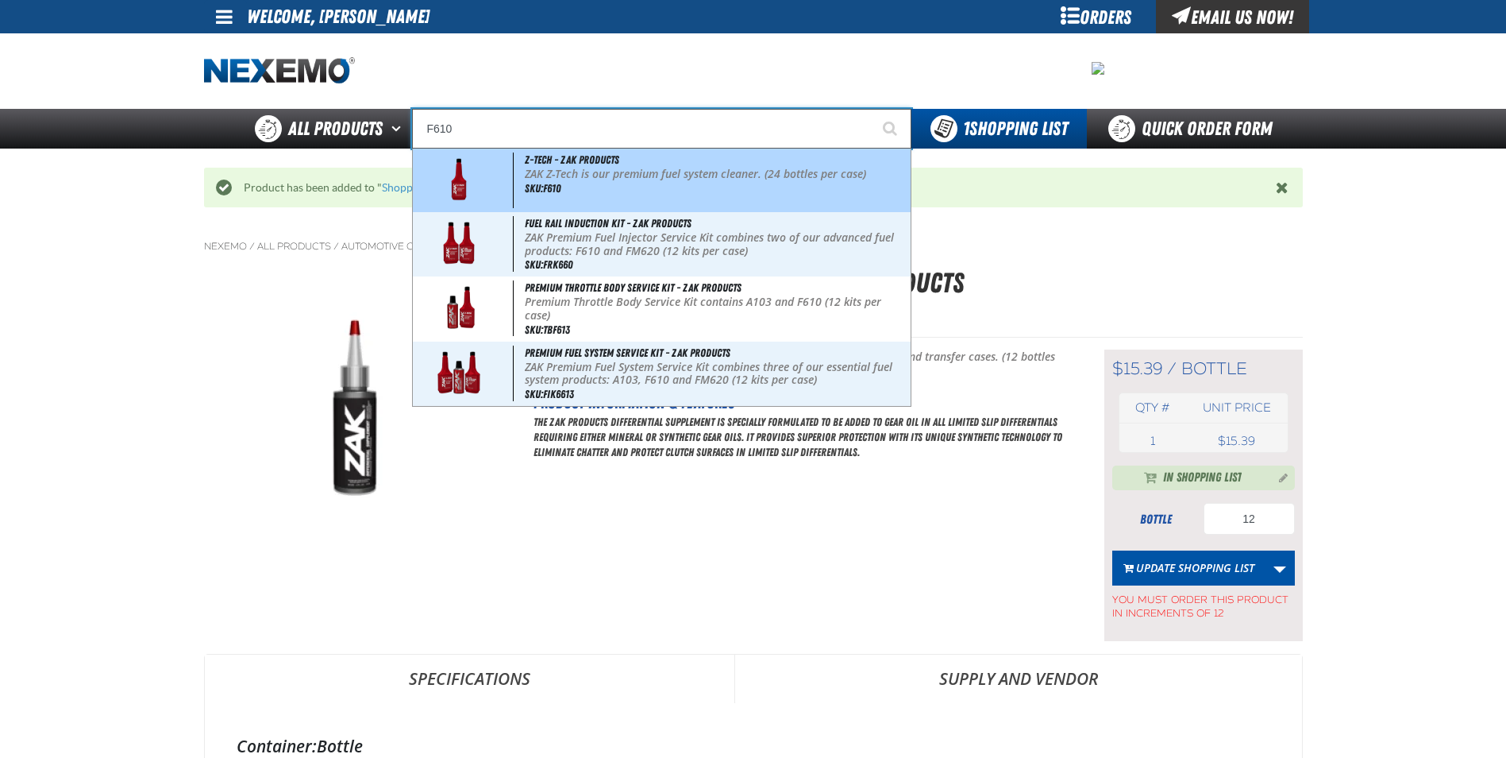
click at [637, 175] on p "ZAK Z-Tech is our premium fuel system cleaner. (24 bottles per case)" at bounding box center [716, 174] width 382 height 13
type input "Z-Tech - ZAK Products"
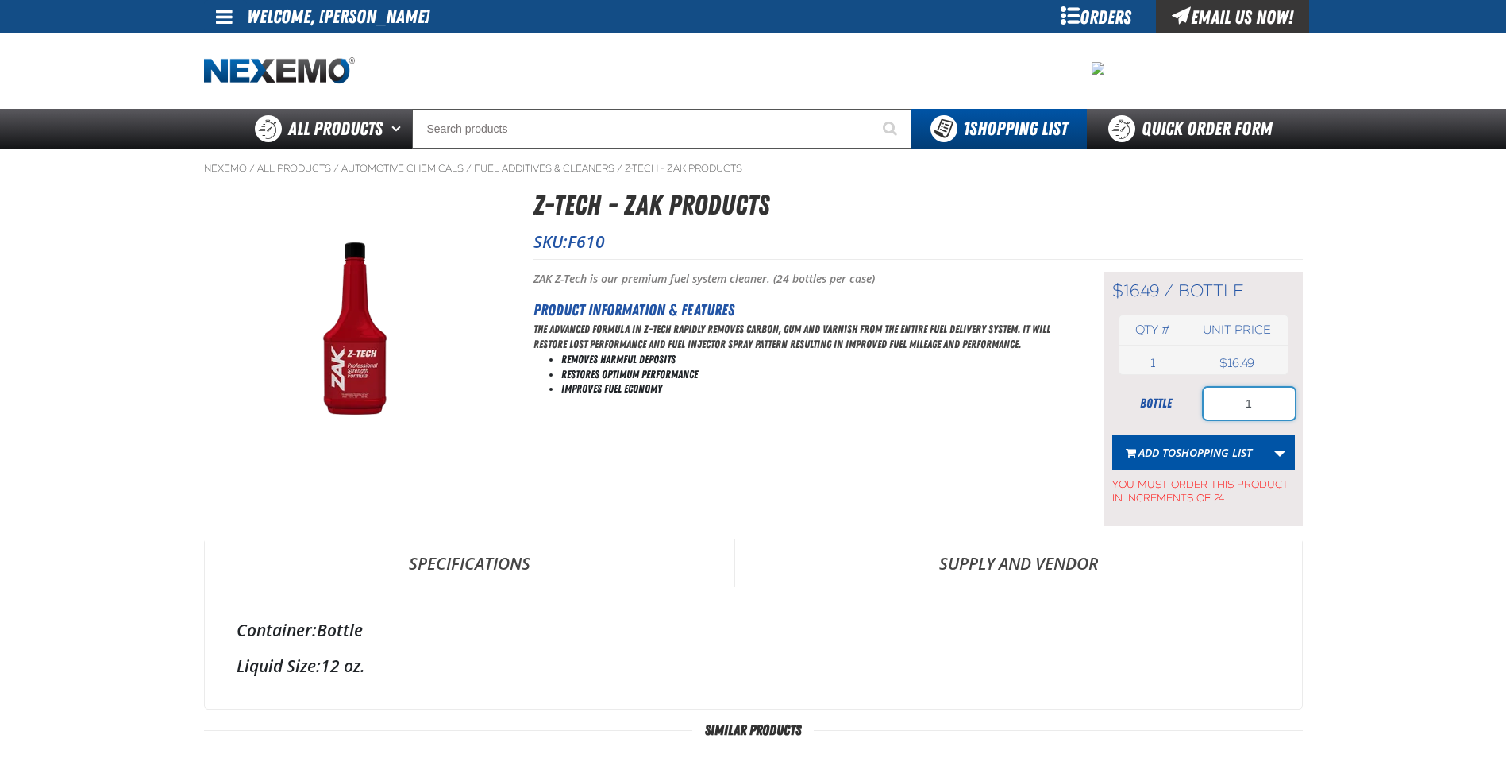
drag, startPoint x: 1270, startPoint y: 405, endPoint x: 1254, endPoint y: 404, distance: 15.9
click at [1254, 404] on input "1" at bounding box center [1249, 404] width 91 height 32
type input "60"
click at [1182, 453] on span "Shopping List" at bounding box center [1214, 452] width 76 height 15
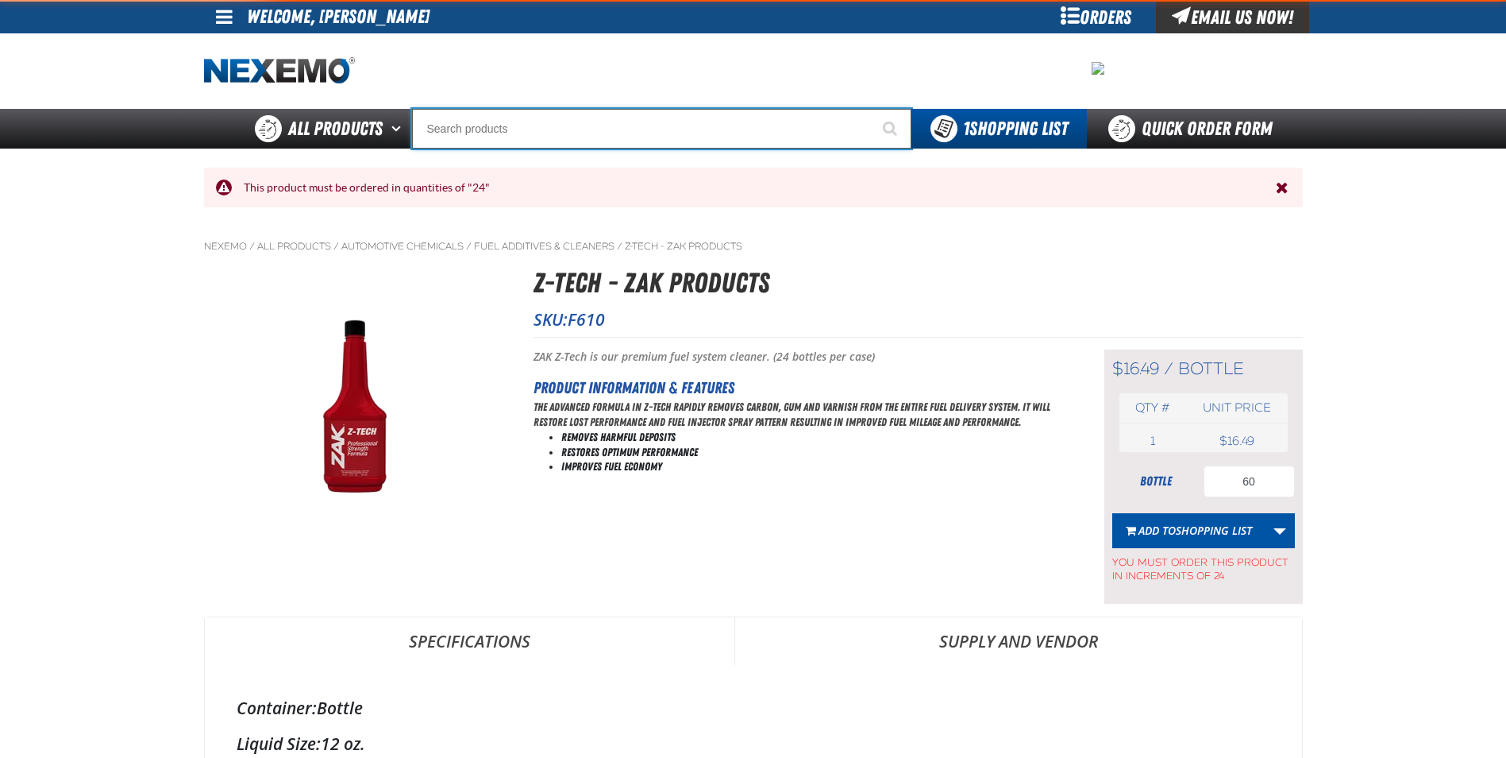
click at [669, 127] on input "Search" at bounding box center [661, 129] width 499 height 40
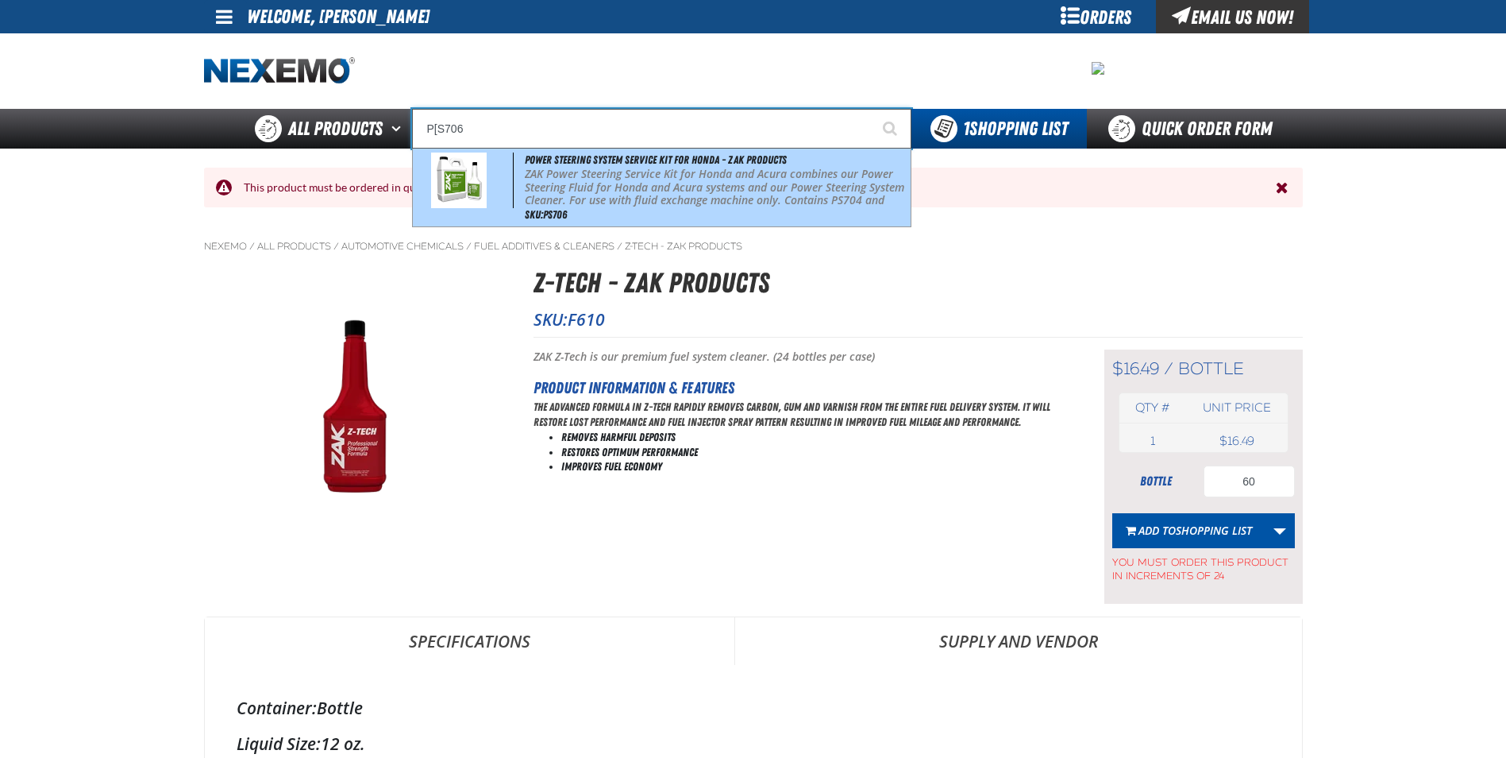
click at [655, 185] on p "ZAK Power Steering Service Kit for Honda and Acura combines our Power Steering …" at bounding box center [716, 194] width 382 height 53
type input "Power Steering System Service Kit for Honda - ZAK Products"
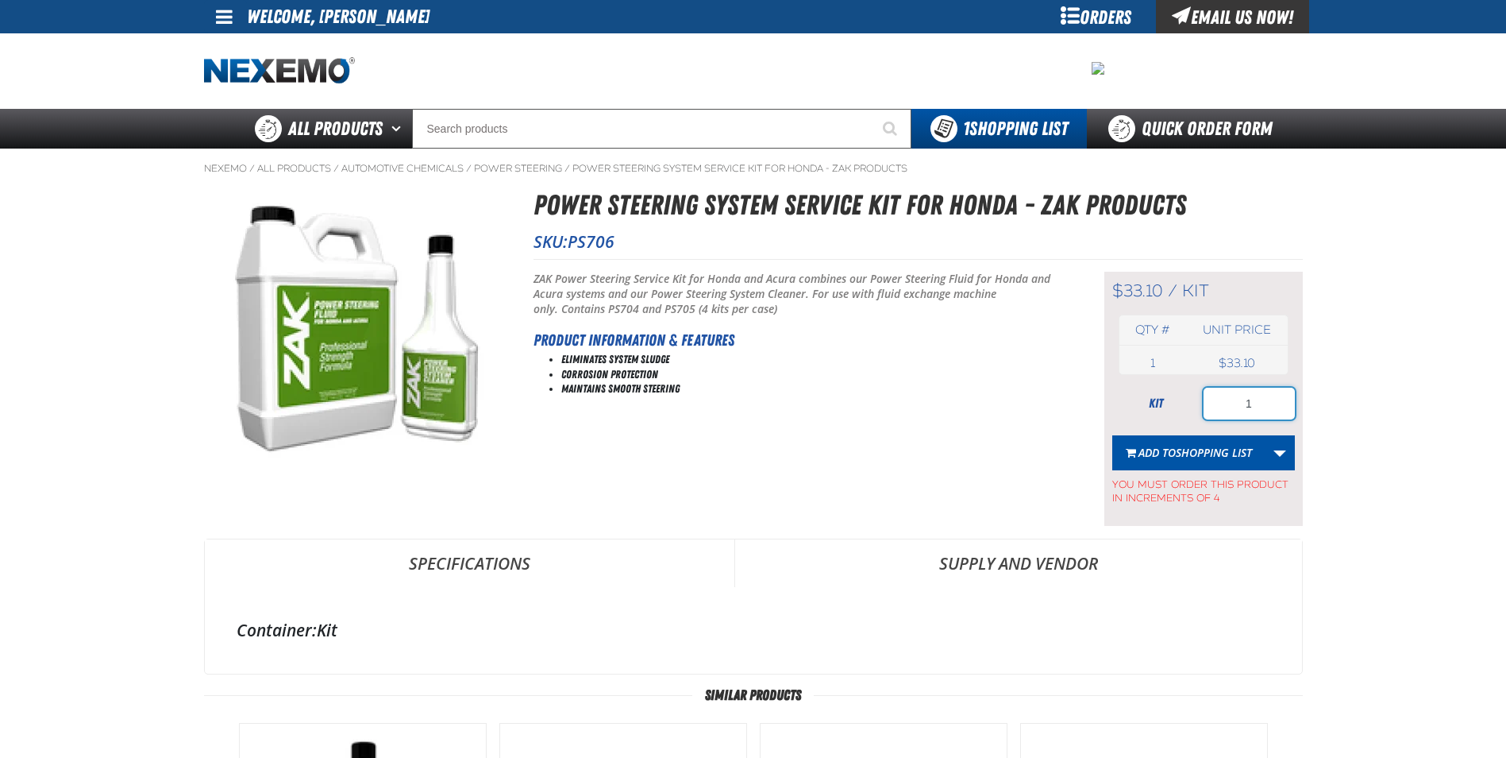
click at [1271, 395] on input "1" at bounding box center [1249, 404] width 91 height 32
type input "12"
click at [1193, 451] on span "Shopping List" at bounding box center [1214, 452] width 76 height 15
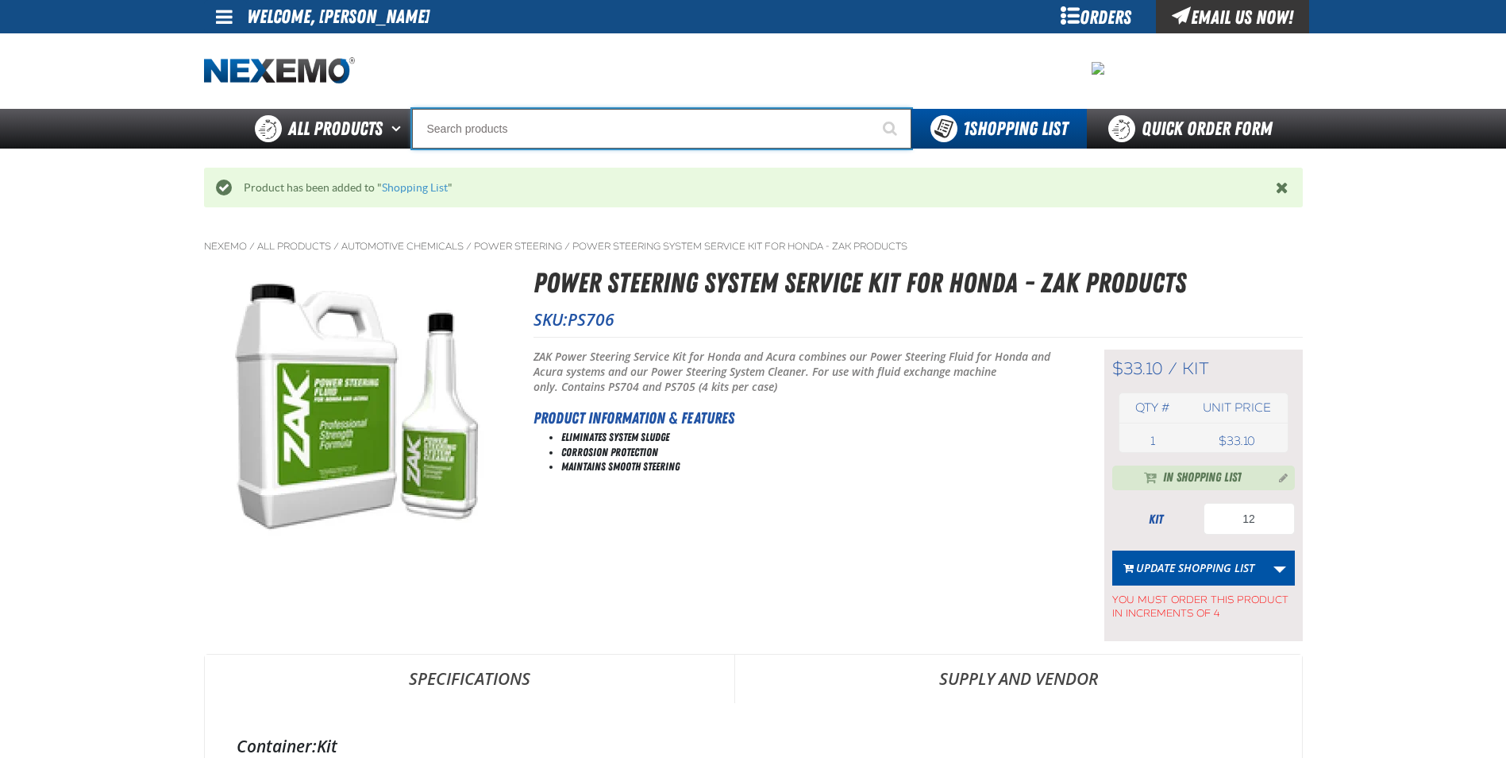
click at [649, 126] on input "Search" at bounding box center [661, 129] width 499 height 40
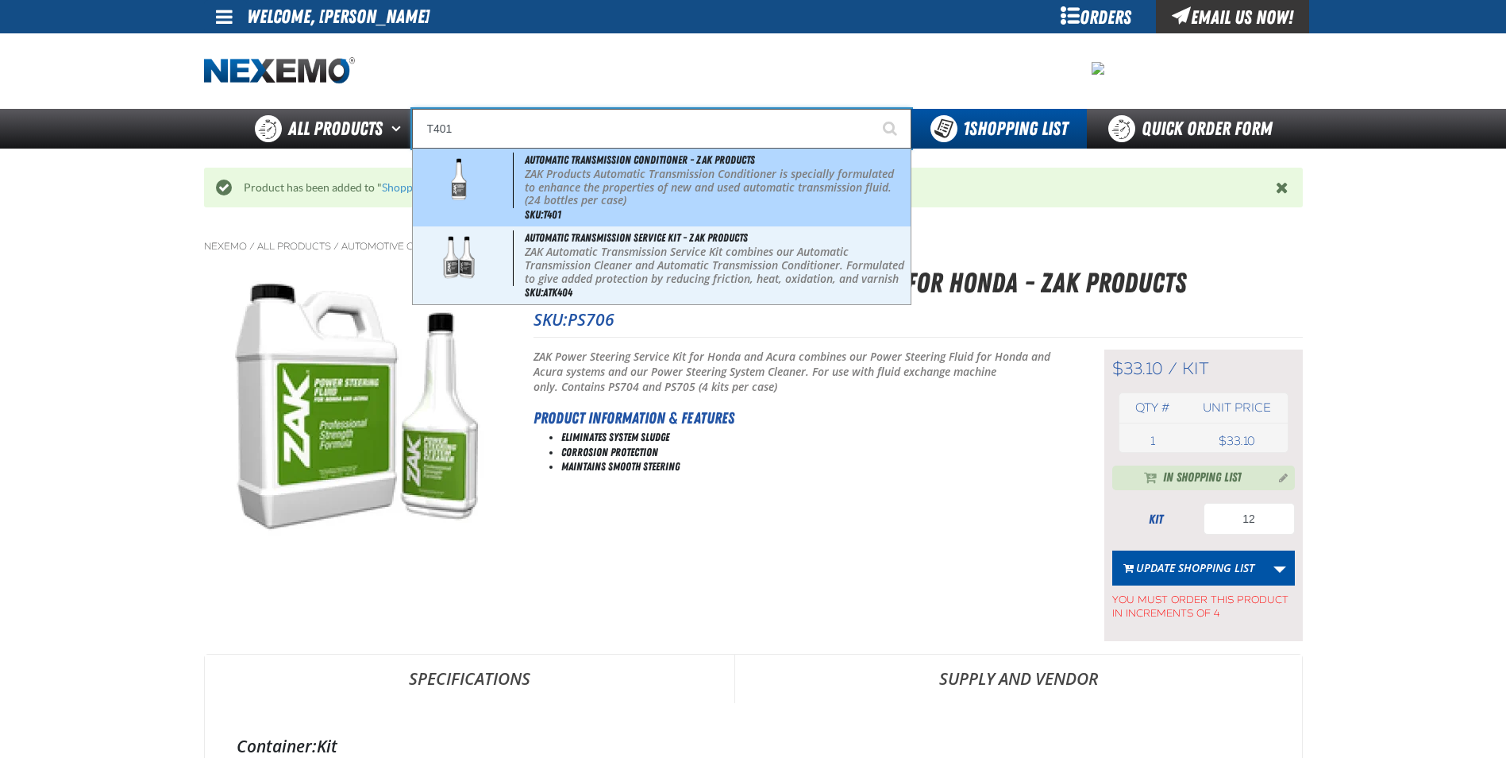
click at [717, 193] on p "ZAK Products Automatic Transmission Conditioner is specially formulated to enha…" at bounding box center [716, 188] width 382 height 40
type input "Automatic Transmission Conditioner - ZAK Products"
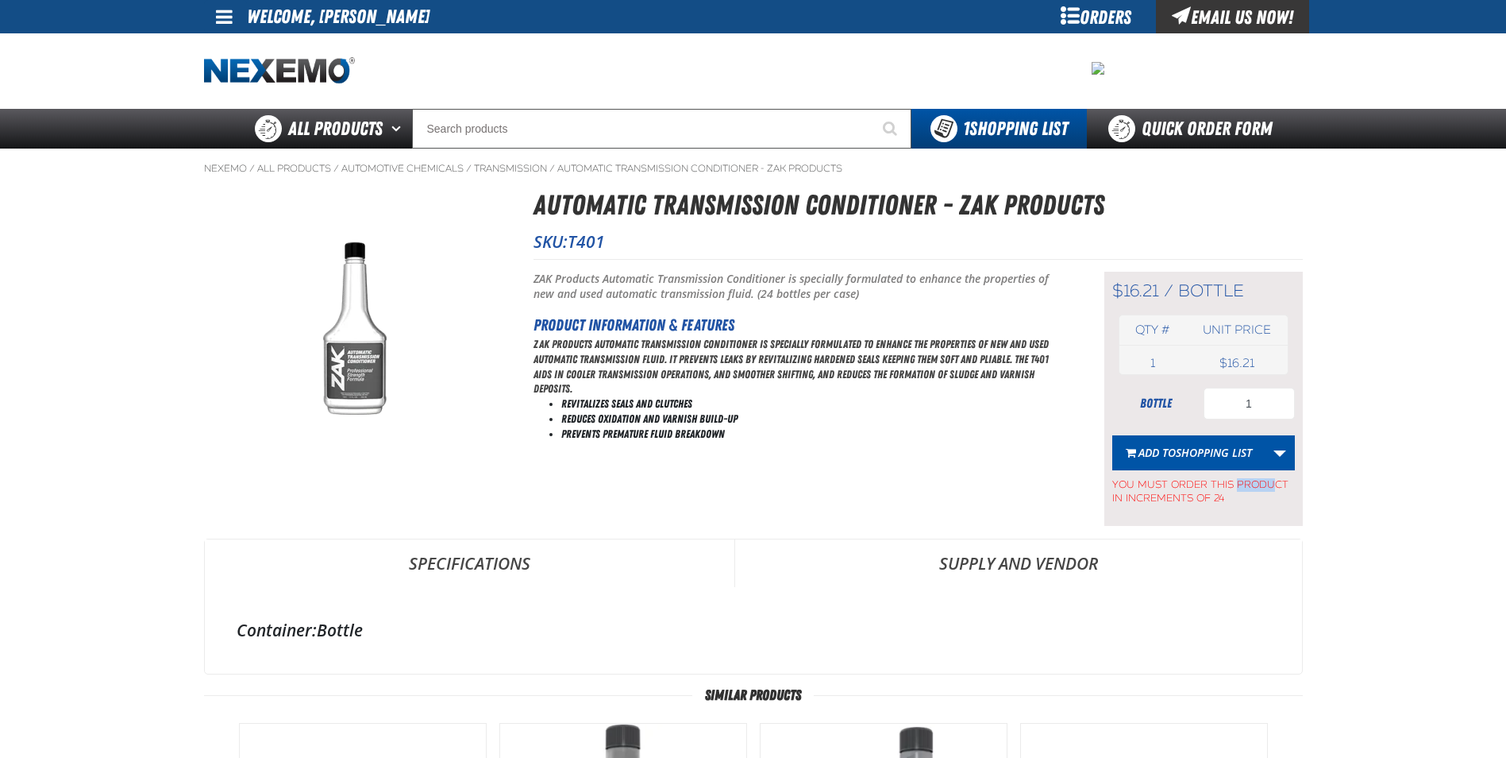
drag, startPoint x: 1252, startPoint y: 419, endPoint x: 1238, endPoint y: 419, distance: 14.3
click at [1238, 419] on form "bottle 1 Add to Shopping List Create New Shopping List Add to Shopping List You…" at bounding box center [1204, 447] width 183 height 118
drag, startPoint x: 1274, startPoint y: 400, endPoint x: 1137, endPoint y: 410, distance: 136.9
click at [1137, 410] on div "bottle 1" at bounding box center [1204, 404] width 183 height 32
type input "24"
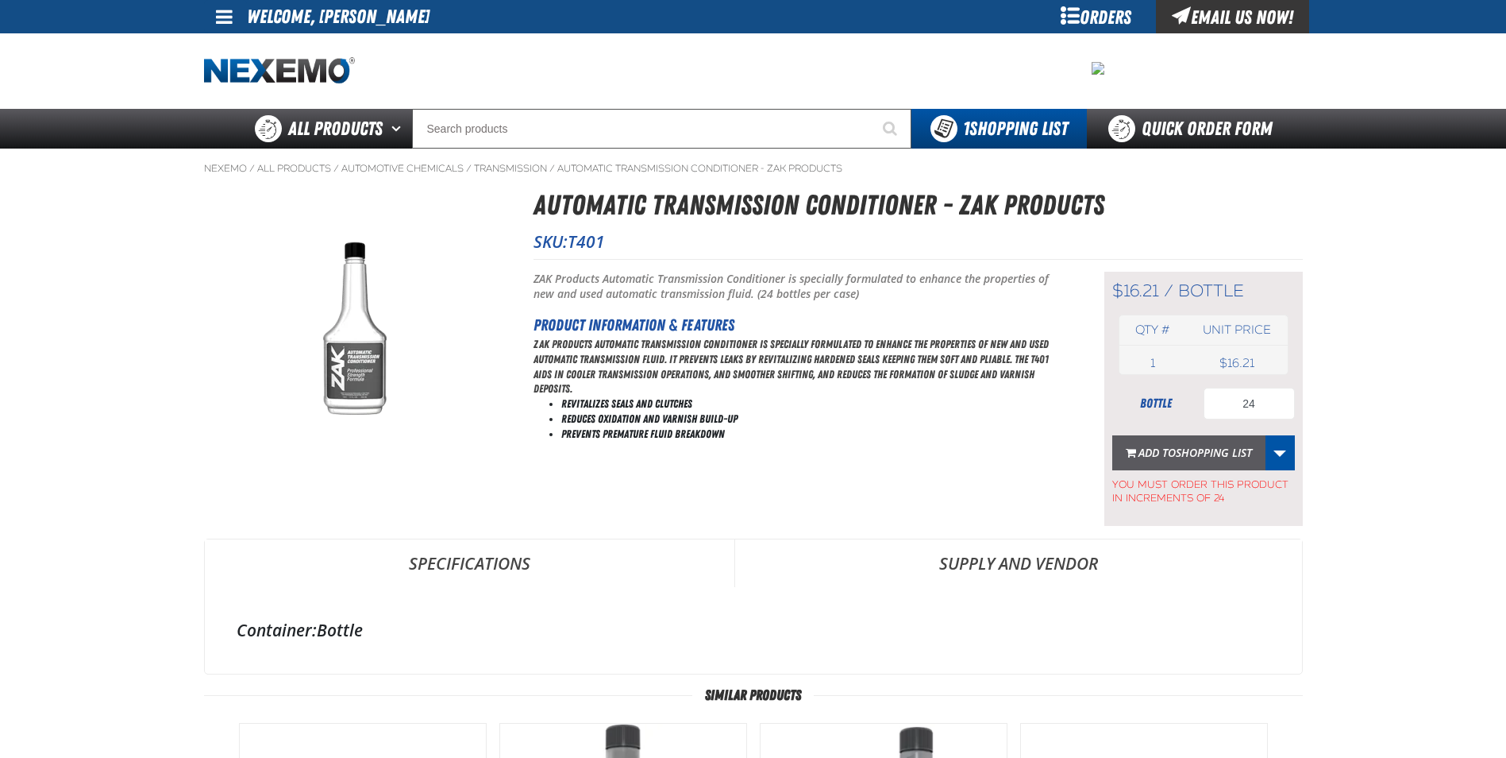
click at [1218, 452] on span "Shopping List" at bounding box center [1214, 452] width 76 height 15
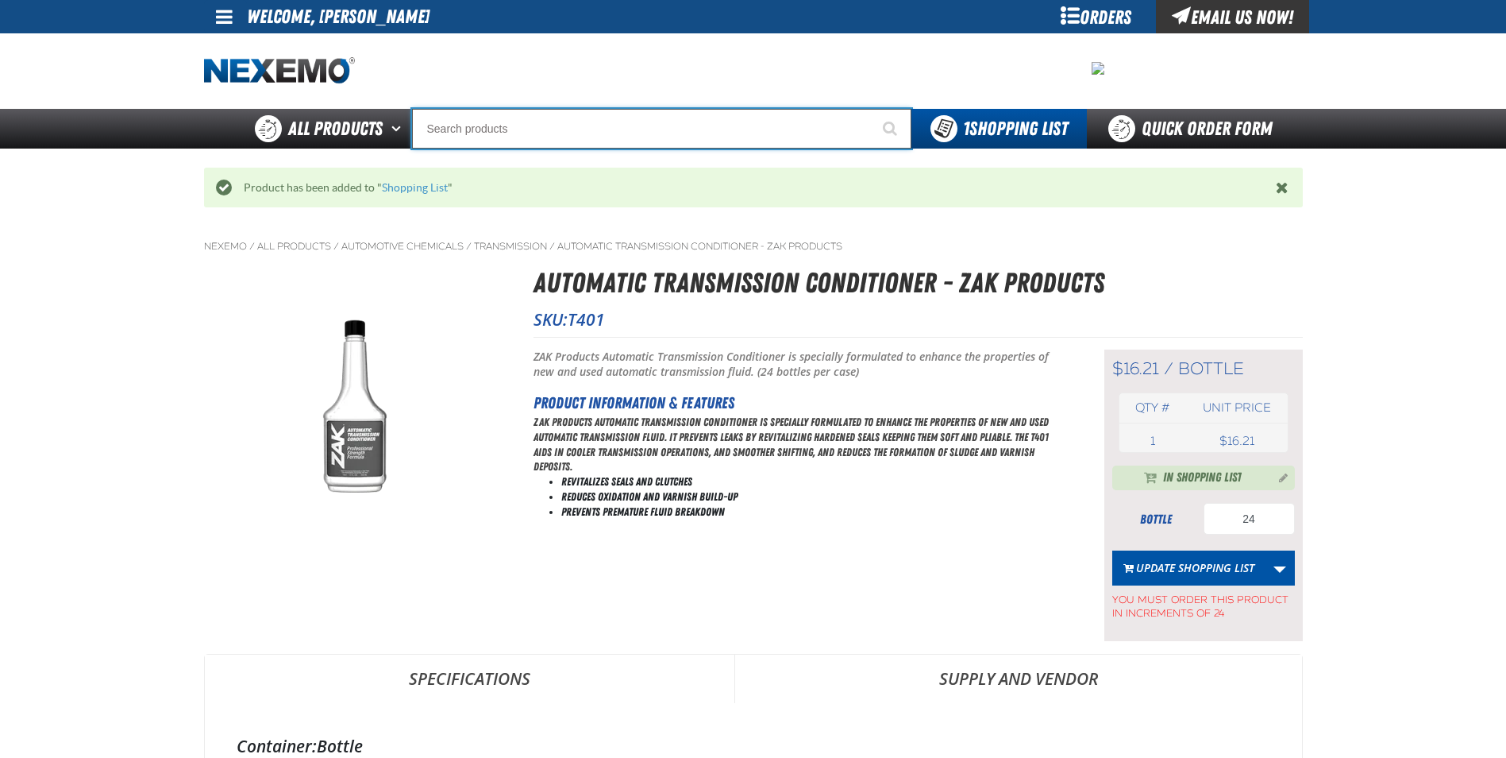
click at [566, 128] on input "Search" at bounding box center [661, 129] width 499 height 40
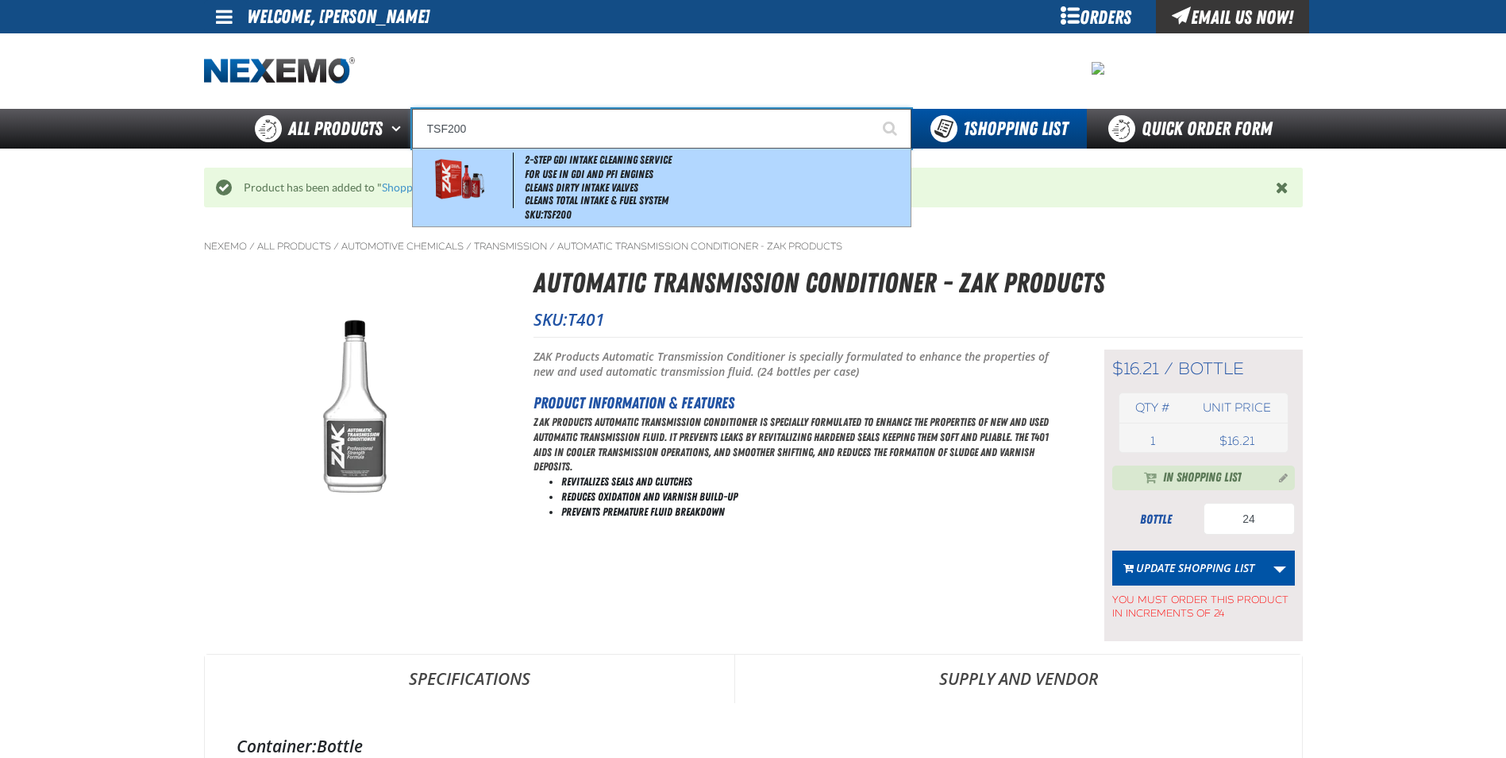
click at [609, 152] on div "2-Step GDI Intake Cleaning Service For Use in GDI and PFI Engines Cleans Dirty …" at bounding box center [662, 187] width 498 height 78
type input "2-Step GDI Intake Cleaning Service"
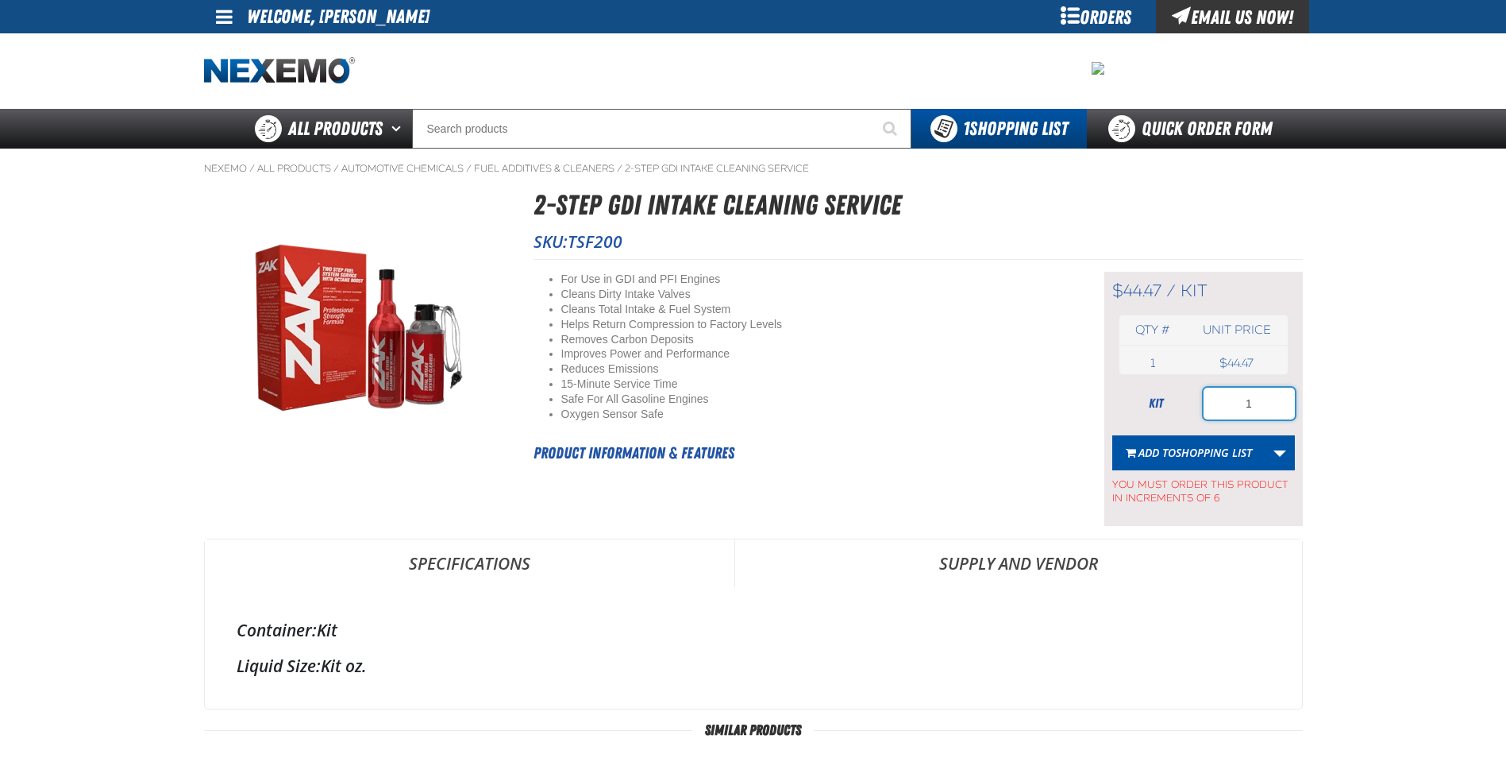
drag, startPoint x: 1258, startPoint y: 403, endPoint x: 1170, endPoint y: 401, distance: 87.4
click at [1171, 401] on div "kit 1" at bounding box center [1204, 404] width 183 height 32
type input "18"
click at [1168, 456] on span "Add to Shopping List" at bounding box center [1196, 452] width 114 height 15
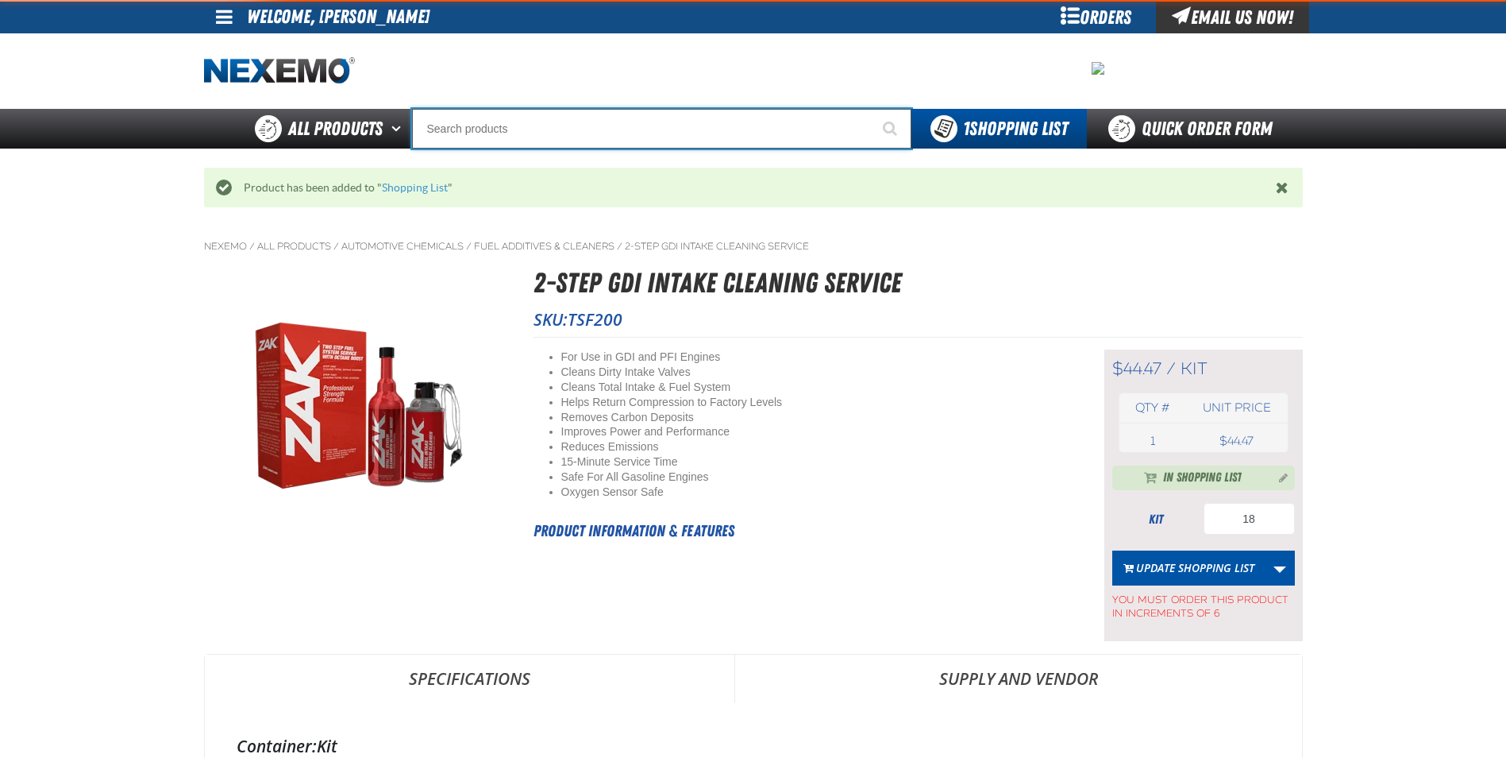
click at [631, 127] on input "Search" at bounding box center [661, 129] width 499 height 40
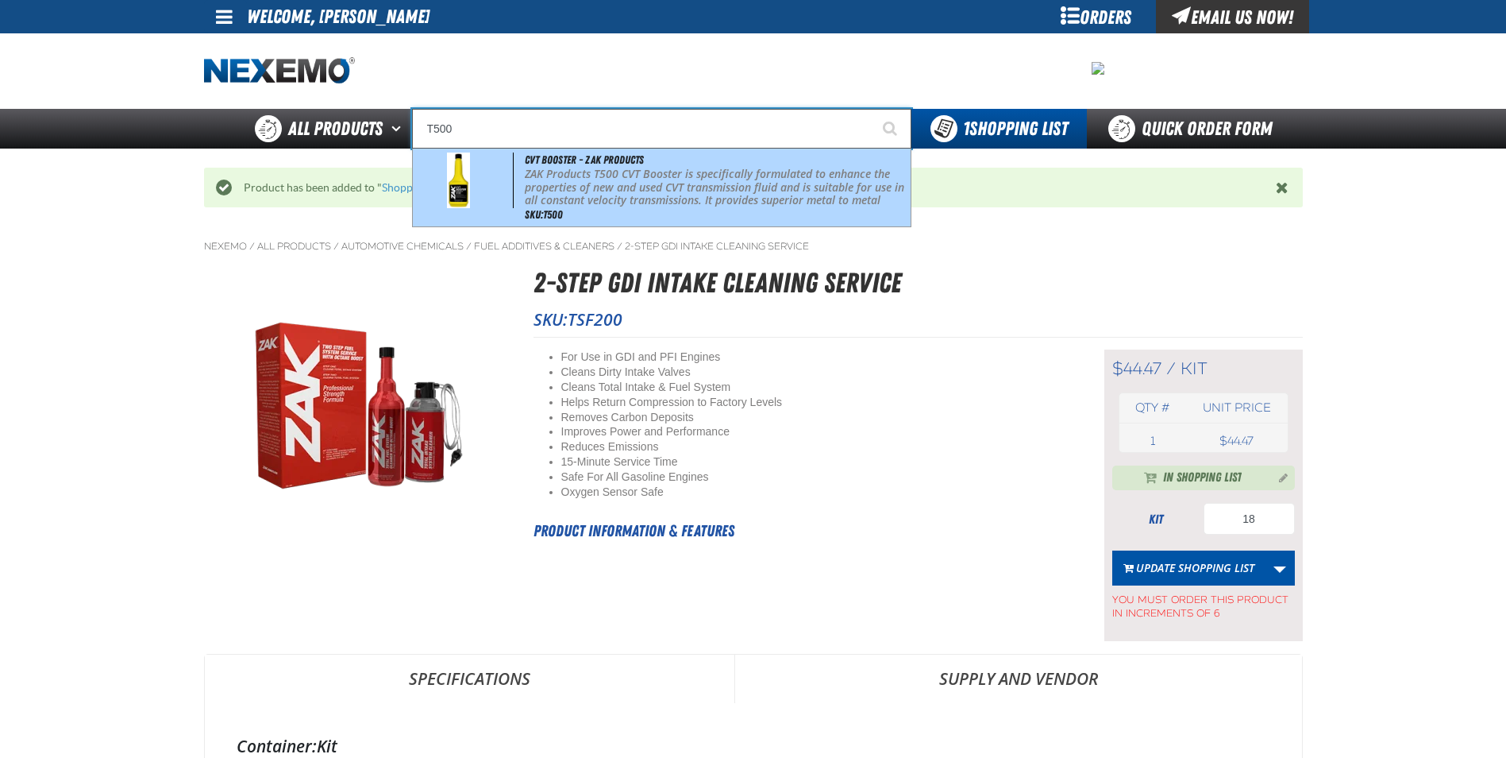
click at [596, 172] on p "ZAK Products T500 CVT Booster is specifically formulated to enhance the propert…" at bounding box center [716, 201] width 382 height 67
type input "CVT Booster - ZAK Products"
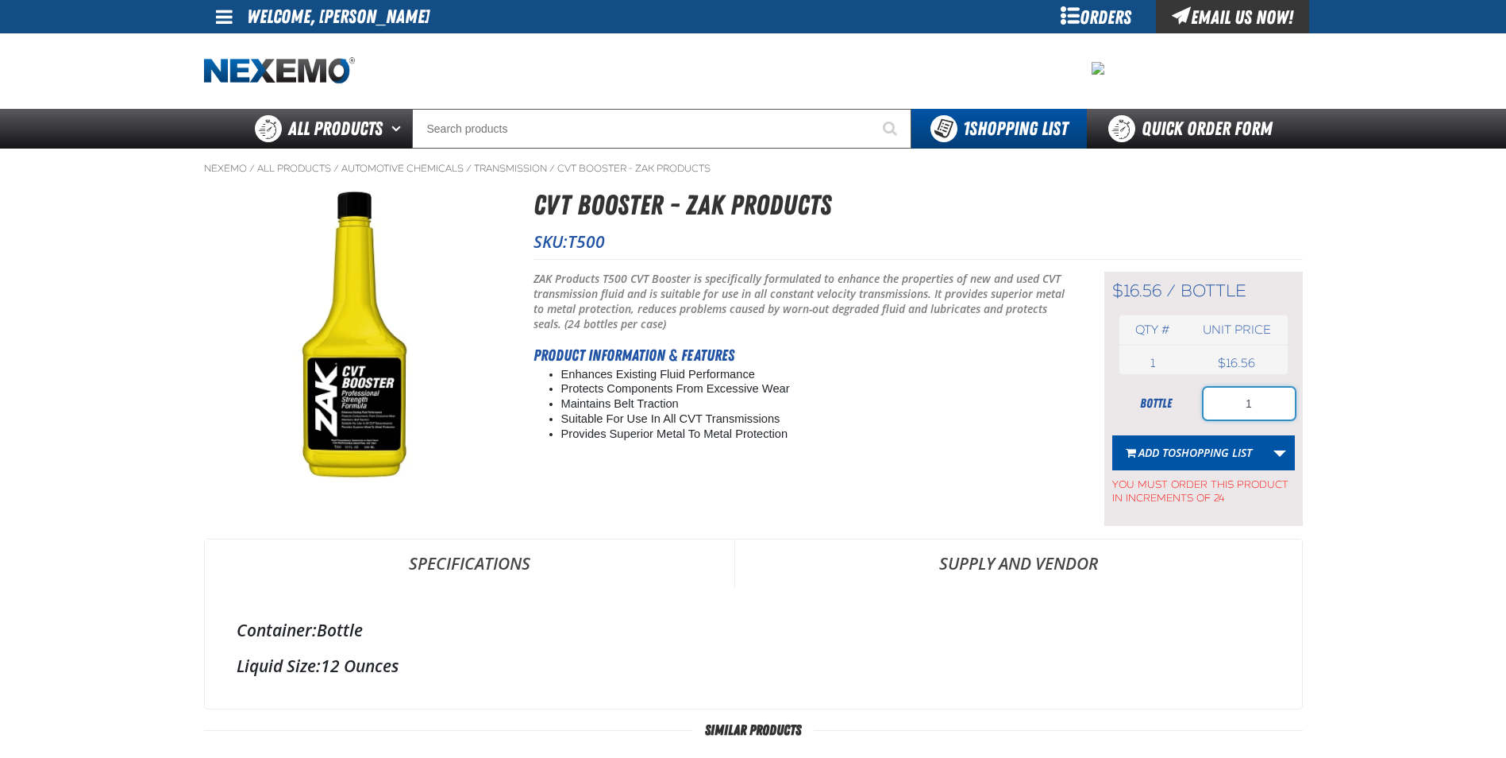
drag, startPoint x: 1277, startPoint y: 407, endPoint x: 1117, endPoint y: 395, distance: 160.1
click at [1117, 395] on div "bottle 1" at bounding box center [1204, 404] width 183 height 32
type input "48"
click at [1225, 453] on span "Shopping List" at bounding box center [1214, 452] width 76 height 15
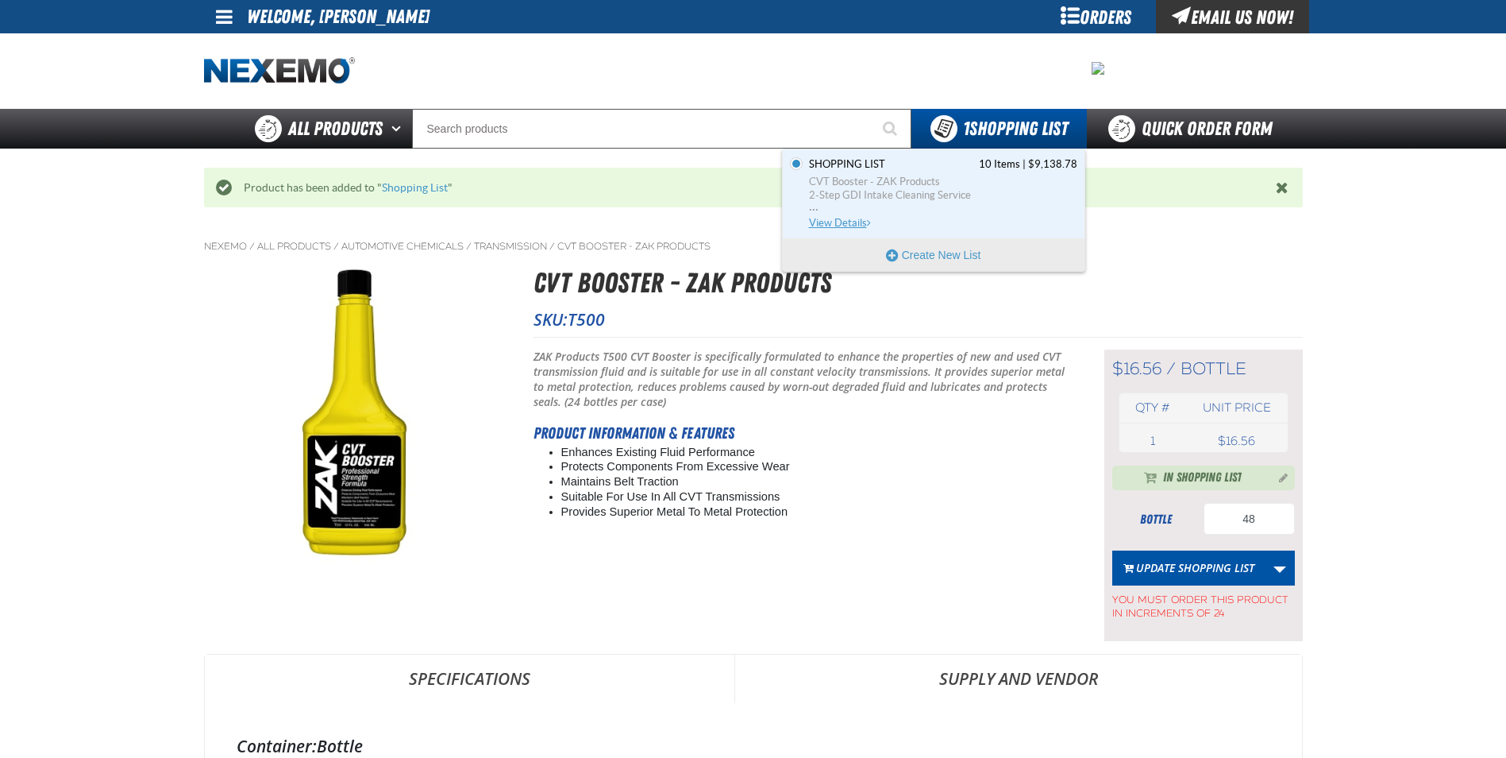
click at [870, 172] on link "Shopping List 10 Items | $9,138.78 CVT Booster - ZAK Products 2-Step GDI Intake…" at bounding box center [942, 193] width 272 height 73
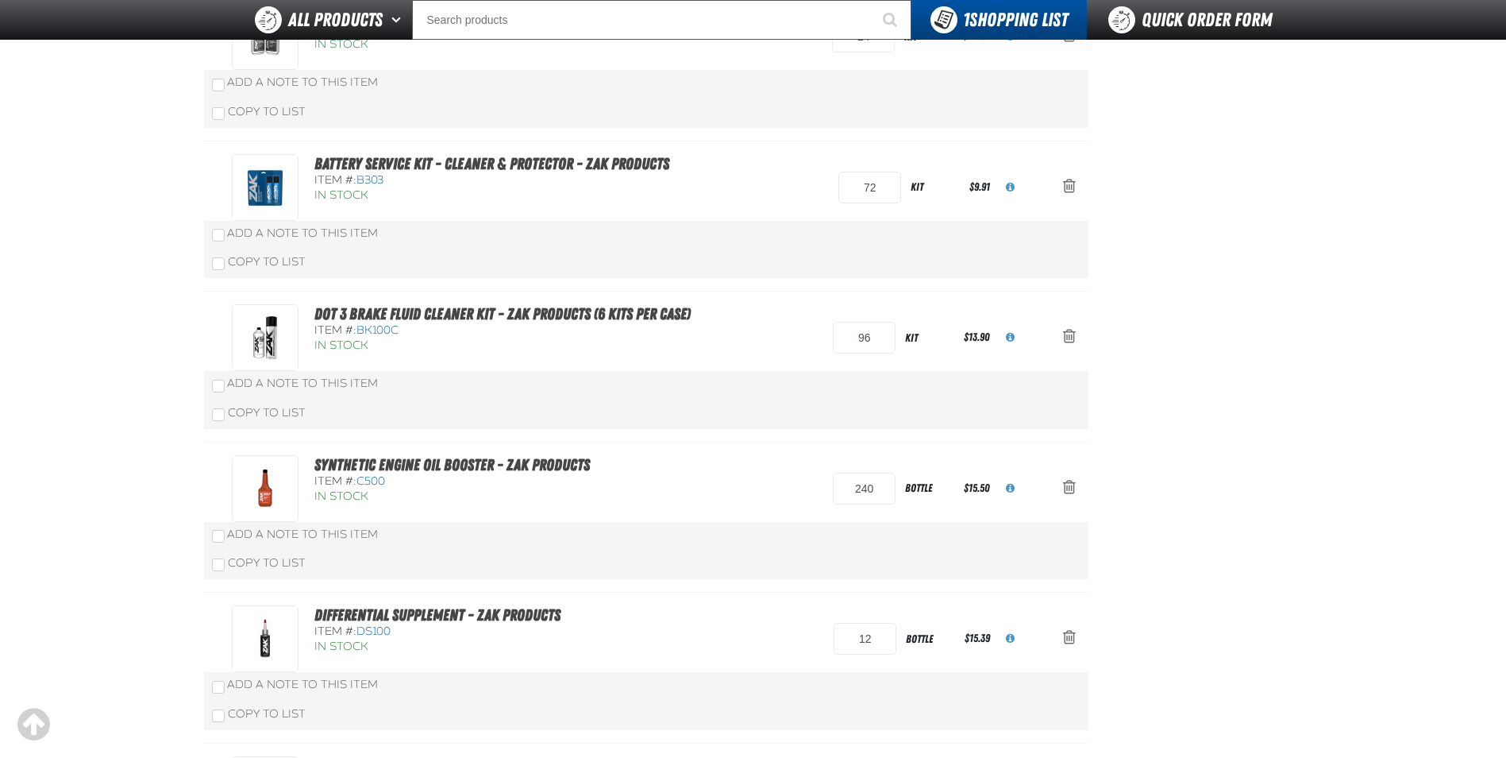
scroll to position [159, 0]
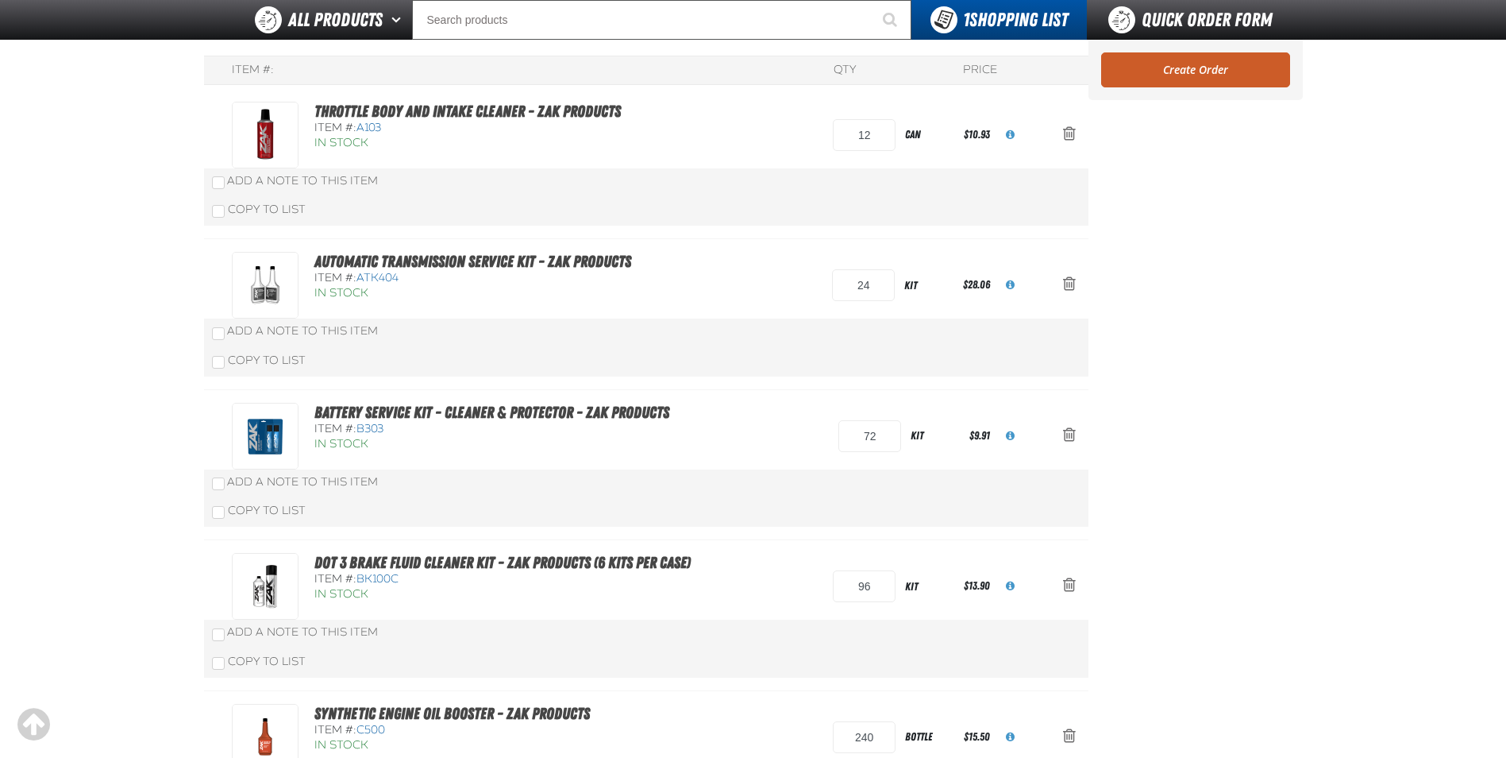
click at [1174, 66] on link "Create Order" at bounding box center [1195, 69] width 189 height 35
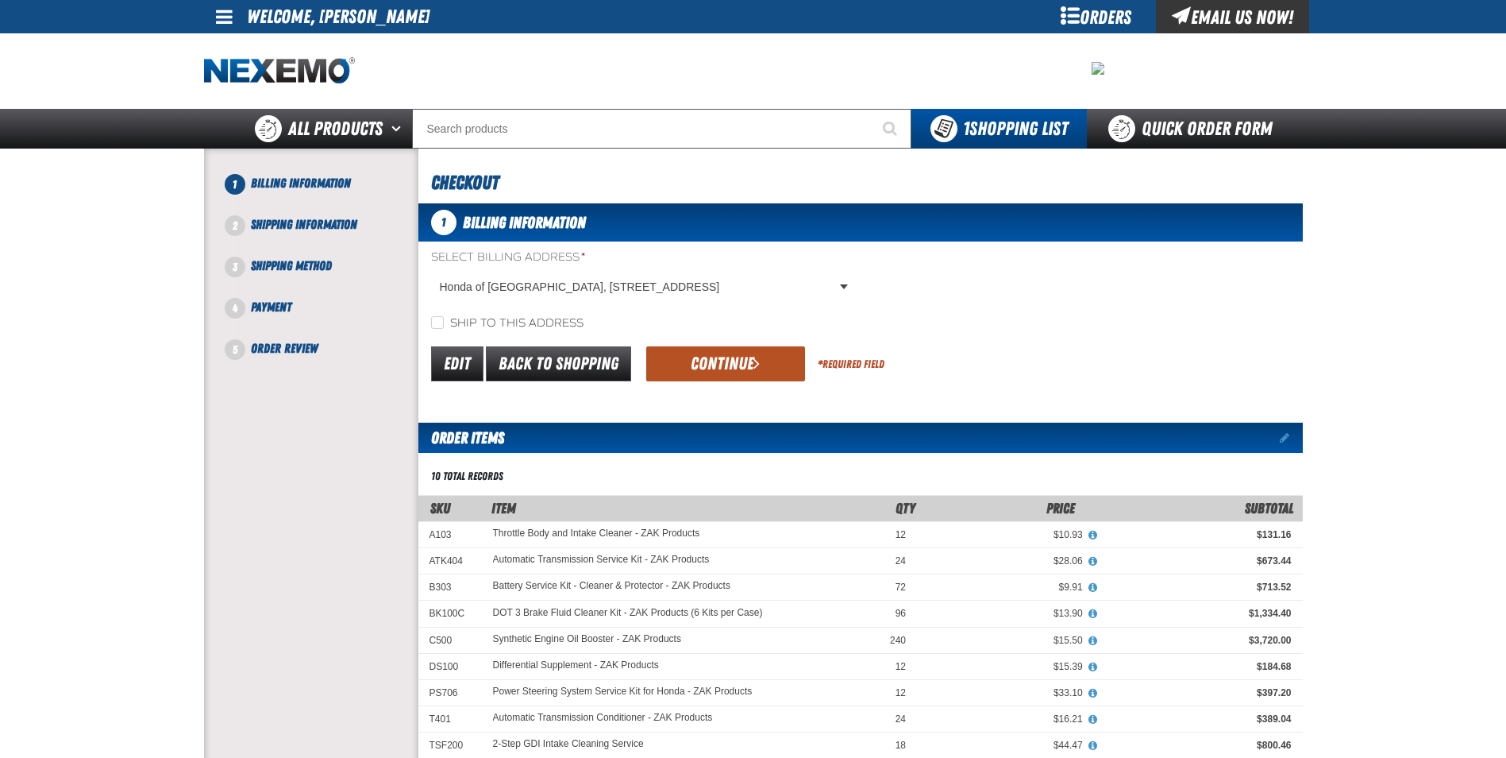
click at [731, 353] on button "Continue" at bounding box center [725, 363] width 159 height 35
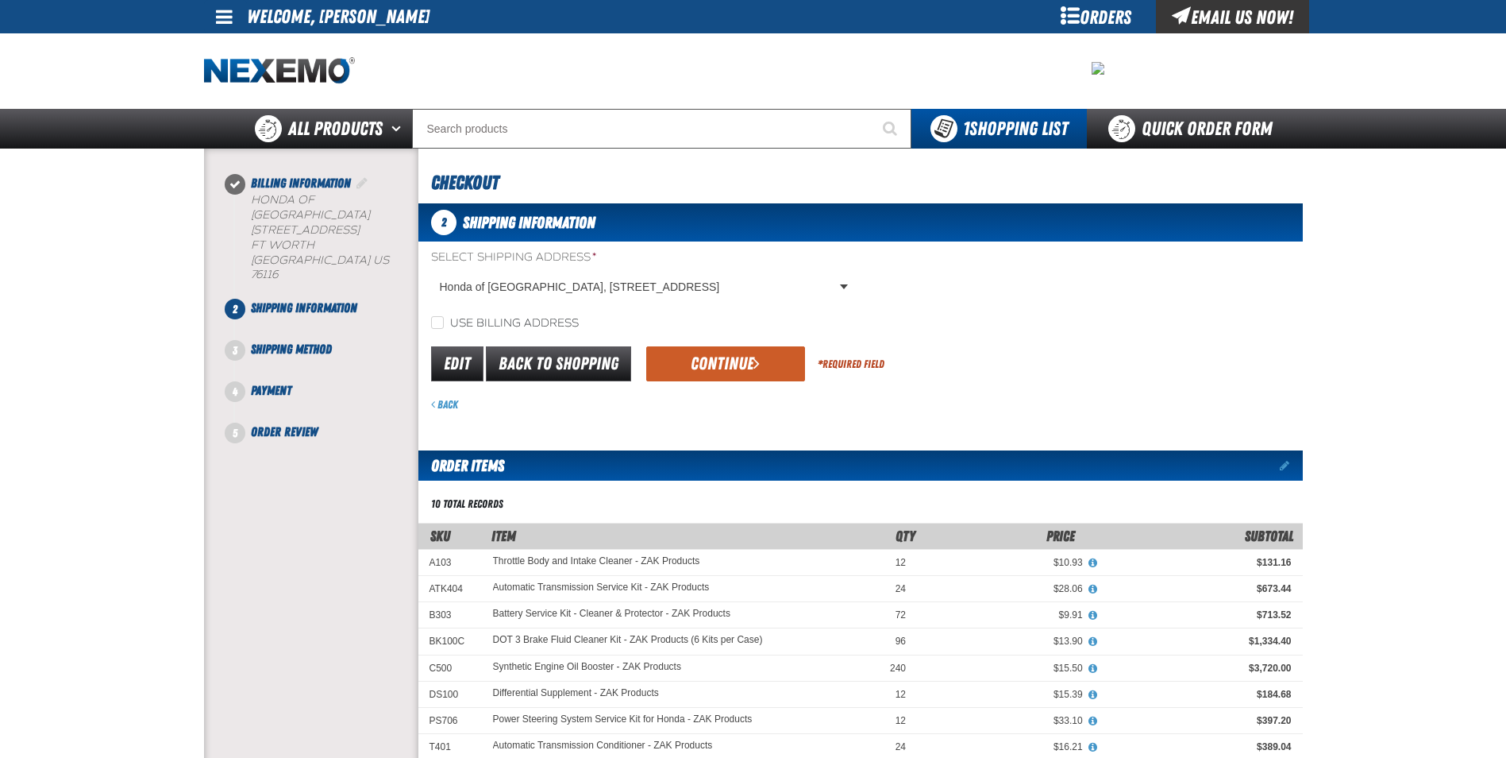
click at [669, 361] on button "Continue" at bounding box center [725, 363] width 159 height 35
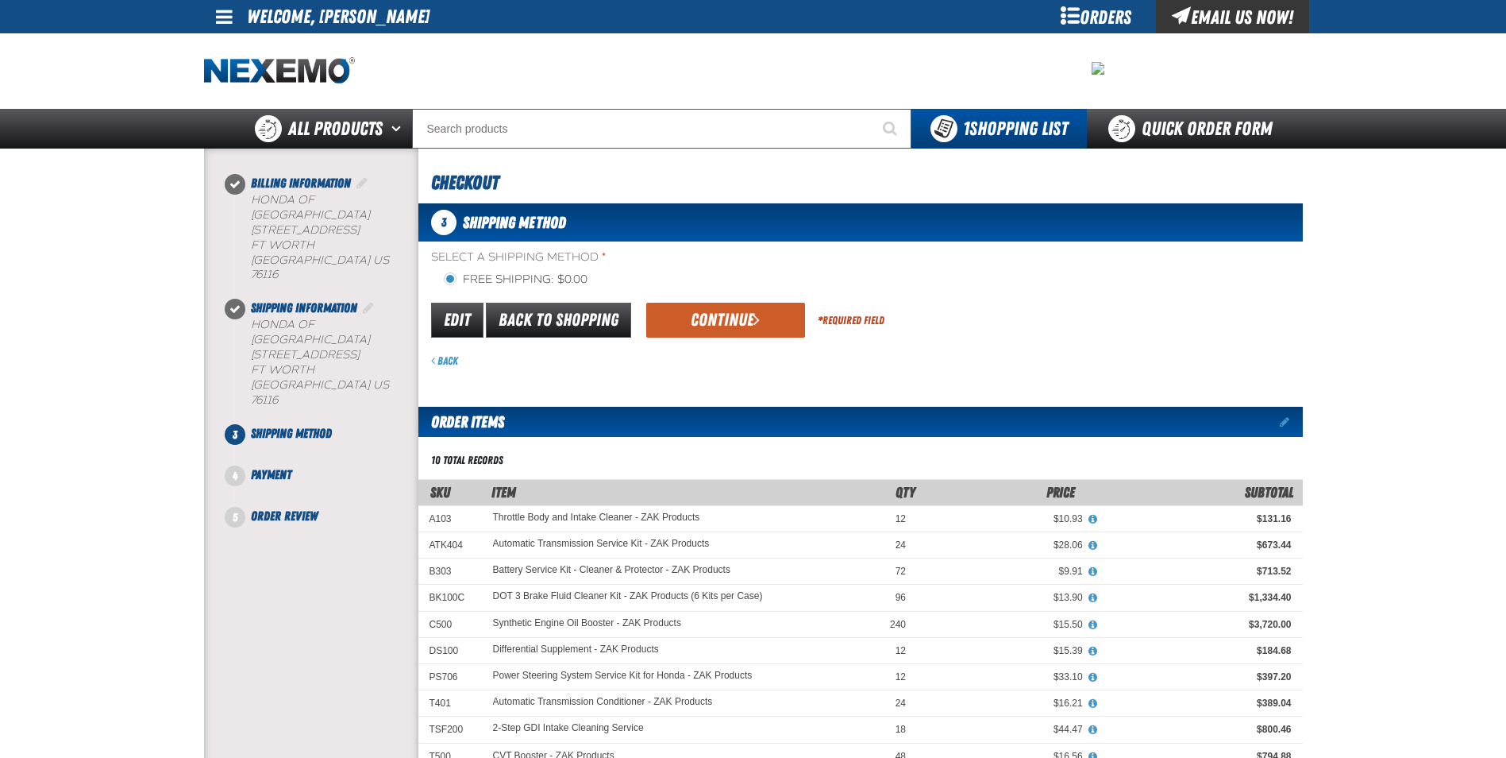
click at [742, 326] on button "Continue" at bounding box center [725, 320] width 159 height 35
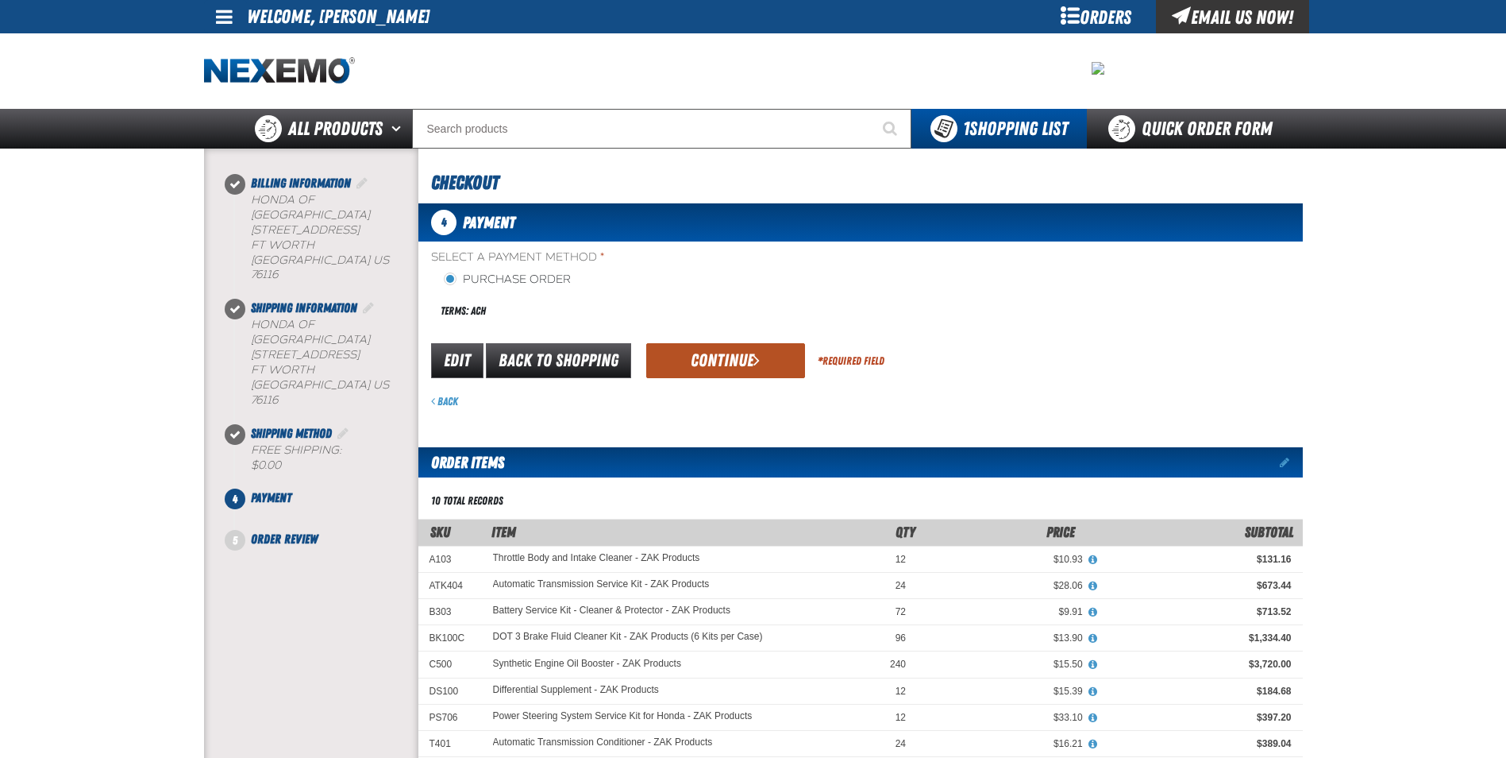
click at [723, 354] on button "Continue" at bounding box center [725, 360] width 159 height 35
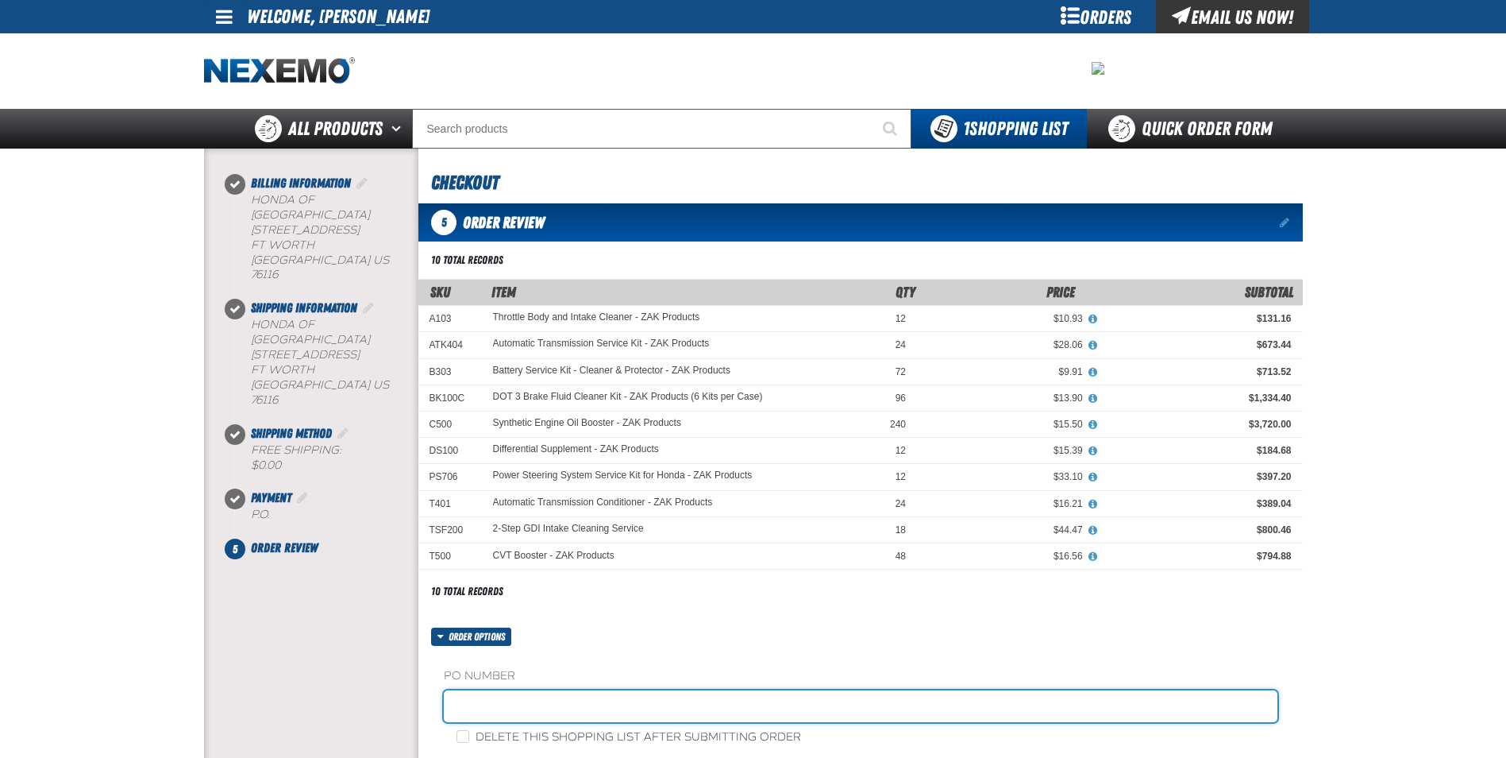
click at [514, 706] on input "text" at bounding box center [861, 706] width 834 height 32
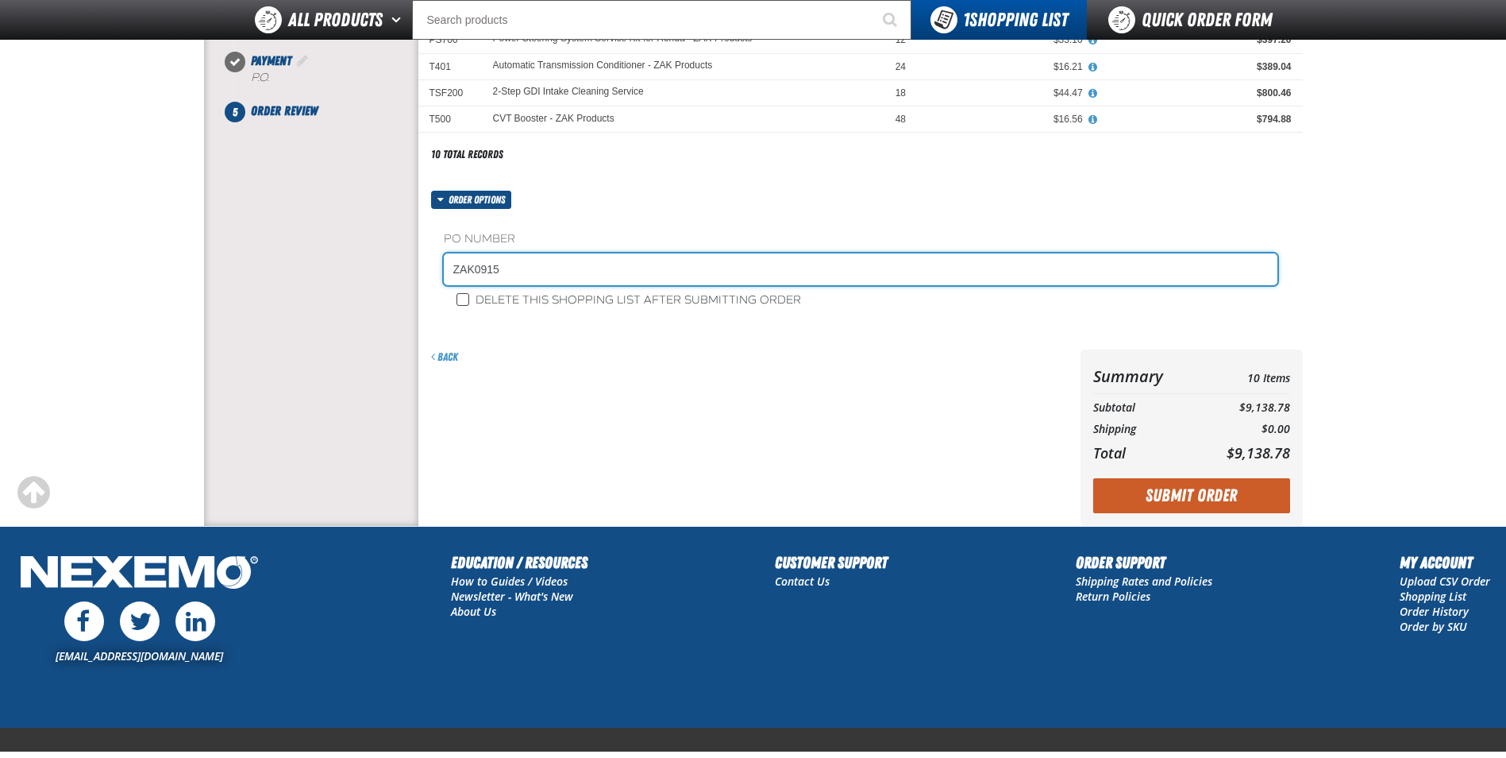
type input "ZAK0915"
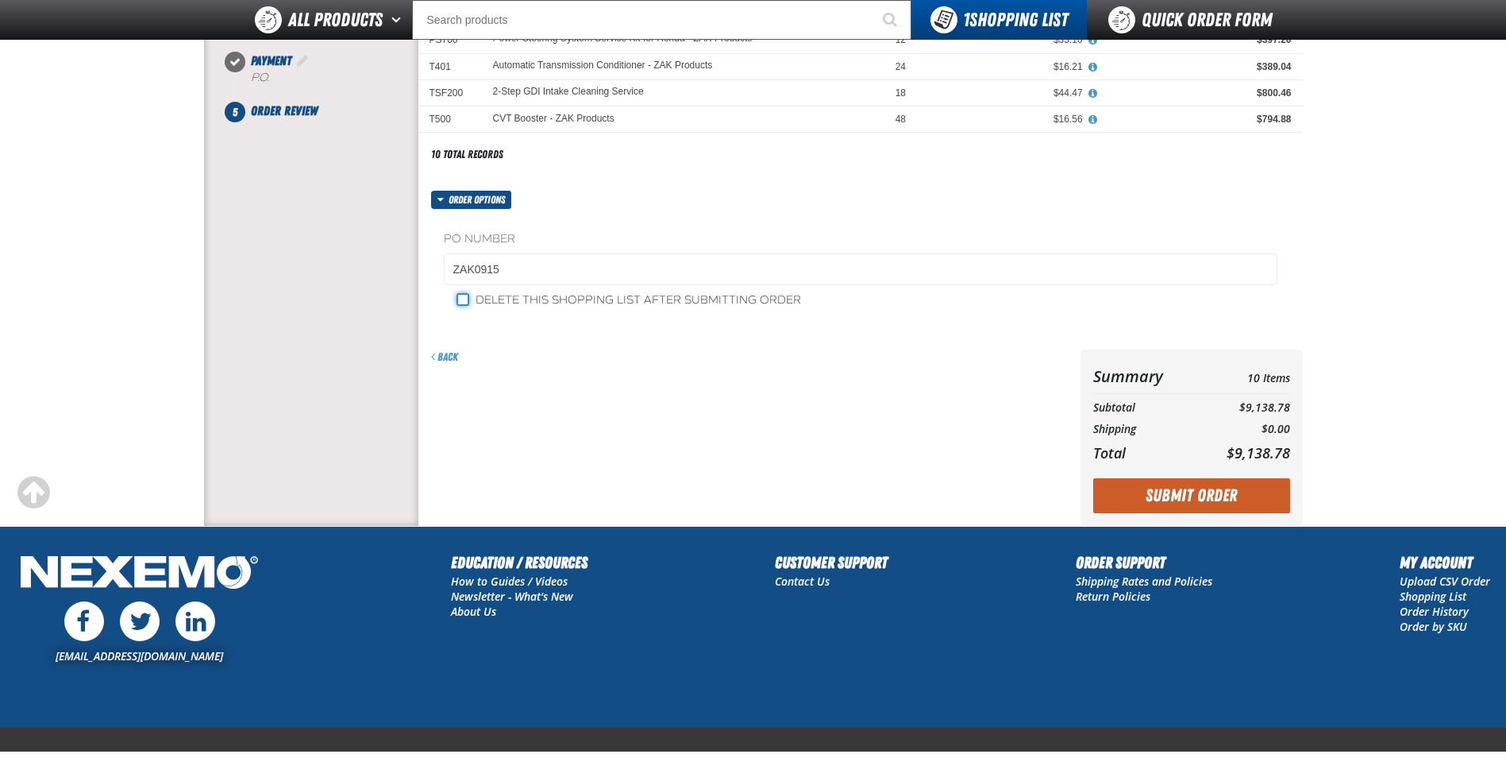
click at [457, 303] on input "Delete this shopping list after submitting order" at bounding box center [463, 299] width 13 height 13
checkbox input "true"
click at [1217, 494] on button "Submit Order" at bounding box center [1191, 495] width 197 height 35
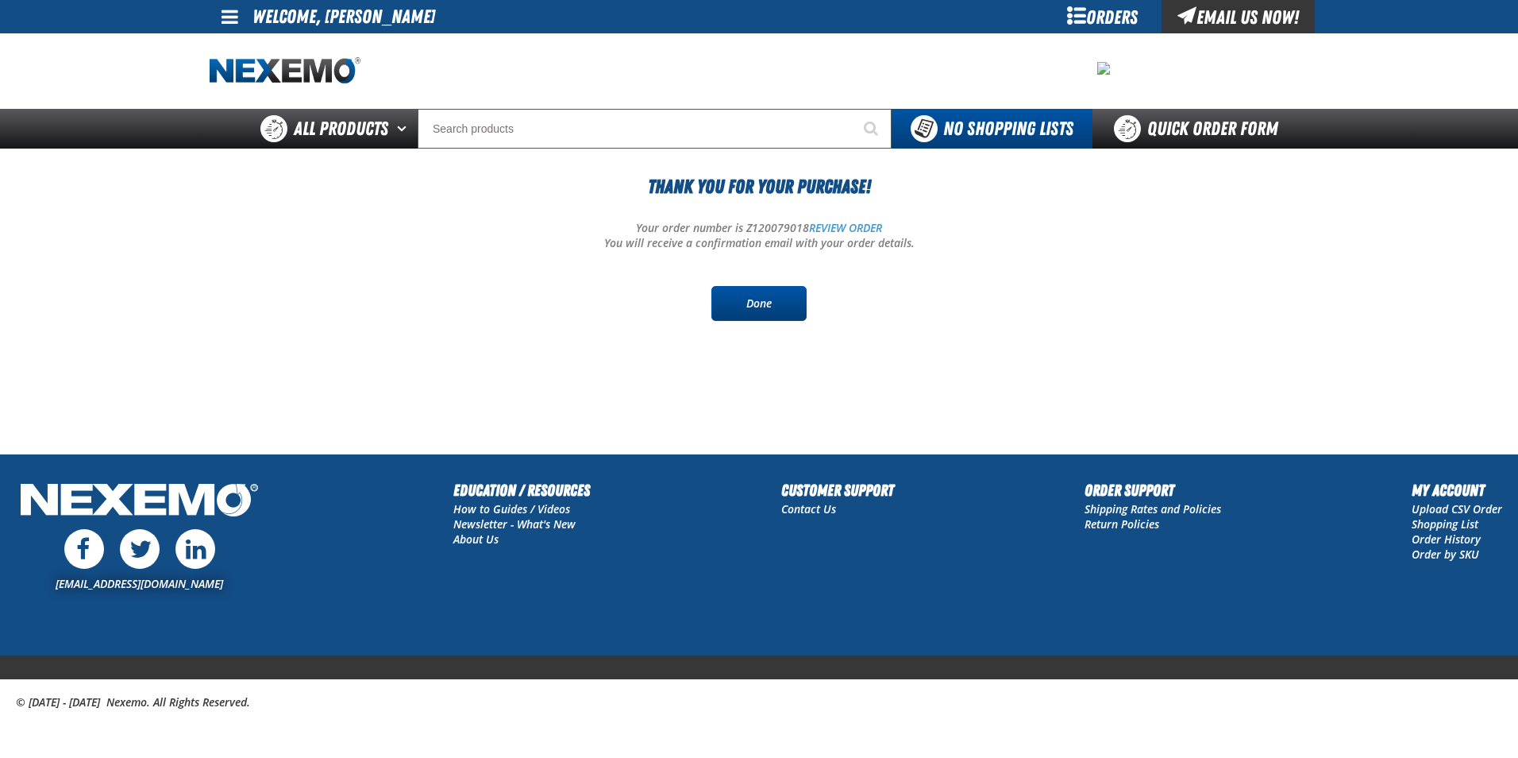
click at [766, 312] on link "Done" at bounding box center [758, 303] width 95 height 35
